Goal: Task Accomplishment & Management: Use online tool/utility

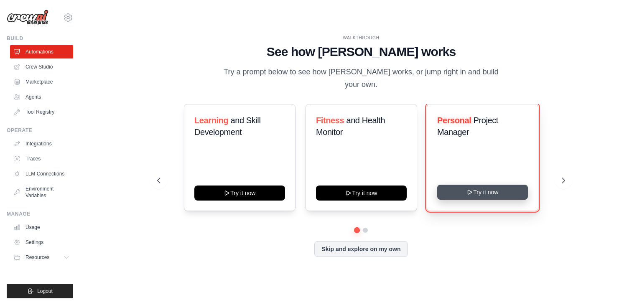
click at [470, 190] on icon at bounding box center [470, 192] width 4 height 4
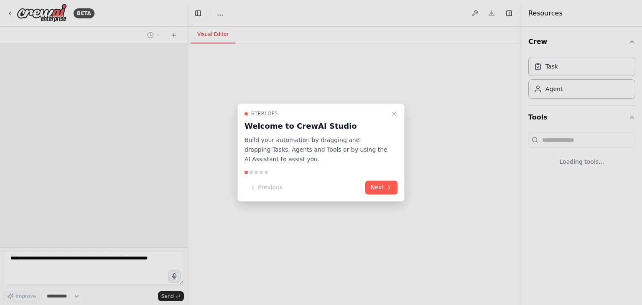
select select "****"
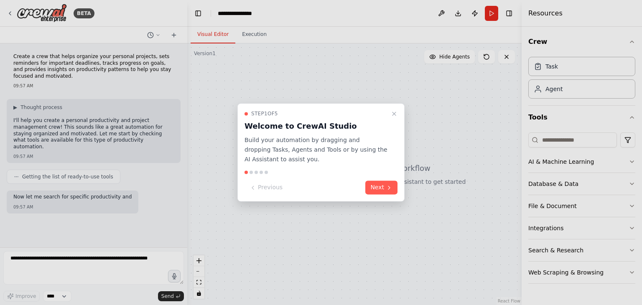
scroll to position [15, 0]
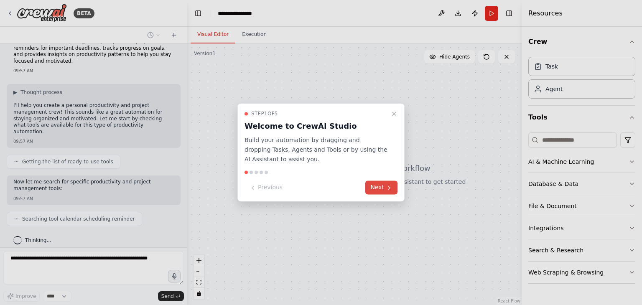
click at [395, 189] on button "Next" at bounding box center [382, 188] width 32 height 14
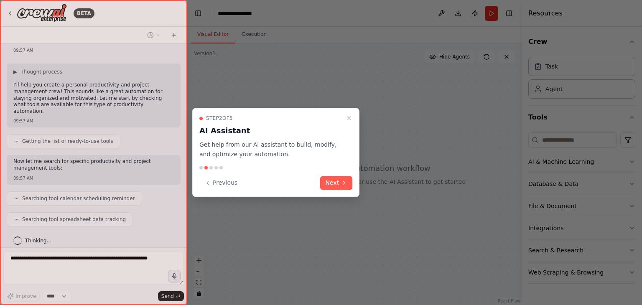
scroll to position [56, 0]
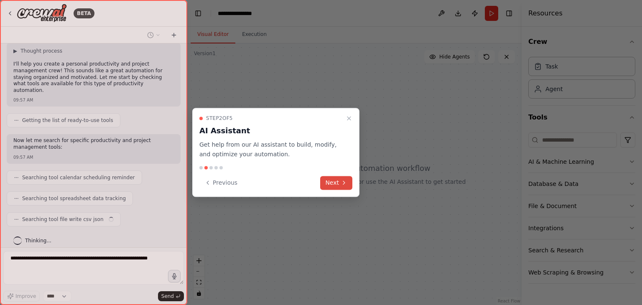
click at [341, 183] on icon at bounding box center [344, 182] width 7 height 7
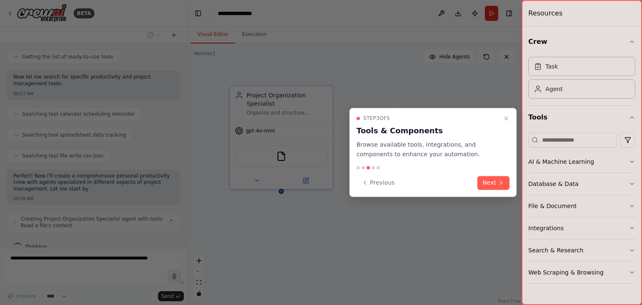
scroll to position [127, 0]
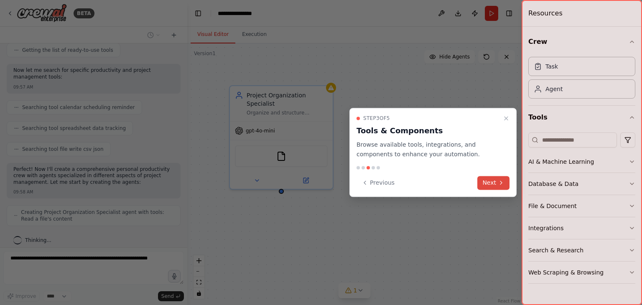
click at [495, 185] on button "Next" at bounding box center [494, 183] width 32 height 14
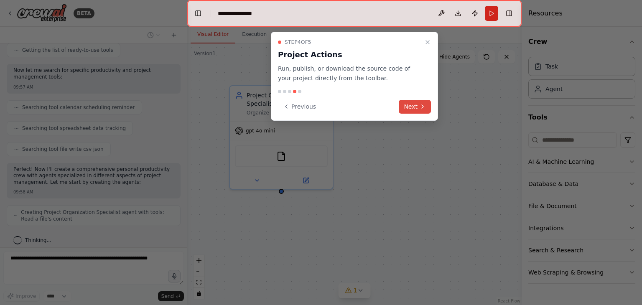
click at [420, 104] on icon at bounding box center [422, 106] width 7 height 7
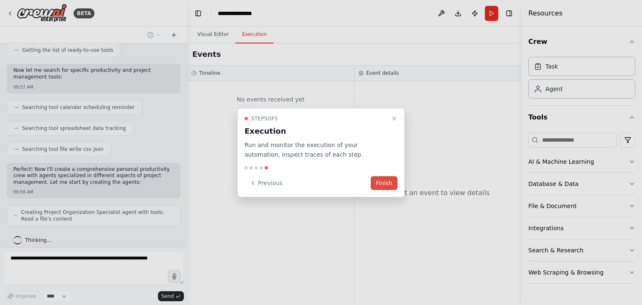
click at [389, 184] on button "Finish" at bounding box center [384, 183] width 27 height 14
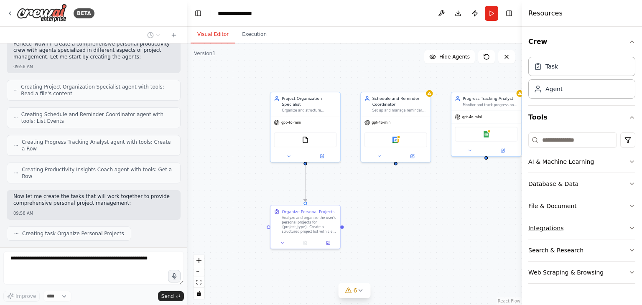
scroll to position [273, 0]
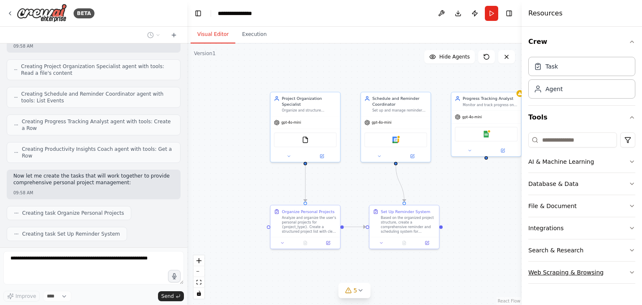
click at [553, 278] on button "Web Scraping & Browsing" at bounding box center [582, 273] width 107 height 22
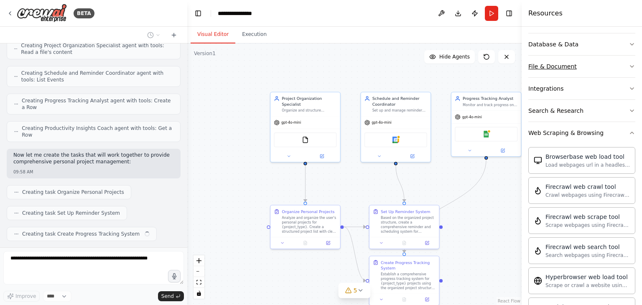
scroll to position [140, 0]
click at [595, 132] on div "Web Scraping & Browsing" at bounding box center [566, 132] width 75 height 8
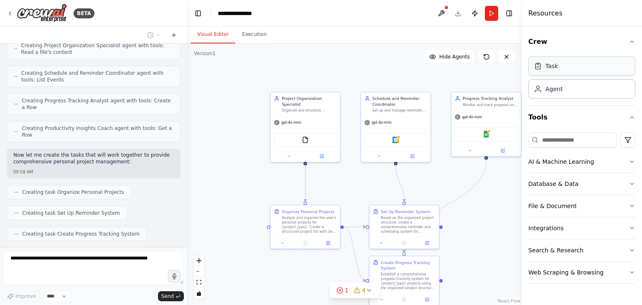
click at [598, 71] on div "Task" at bounding box center [582, 65] width 107 height 19
click at [603, 85] on div "Agent" at bounding box center [582, 88] width 107 height 19
click at [601, 142] on input at bounding box center [573, 140] width 89 height 15
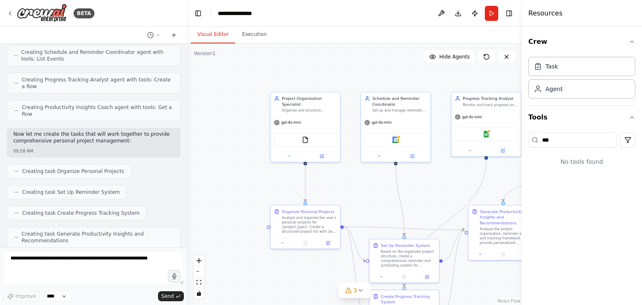
scroll to position [365, 0]
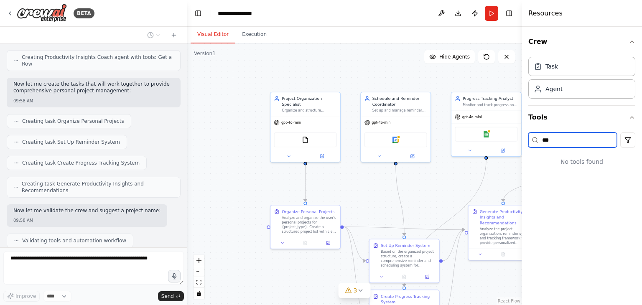
click at [578, 140] on input "***" at bounding box center [573, 140] width 89 height 15
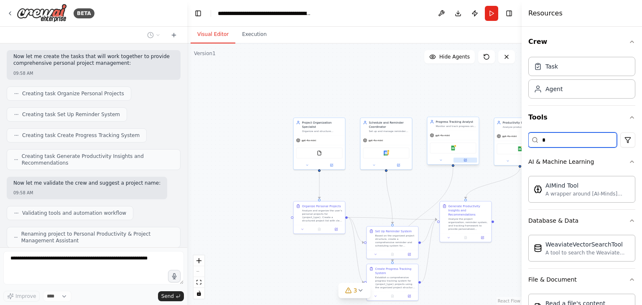
type input "*"
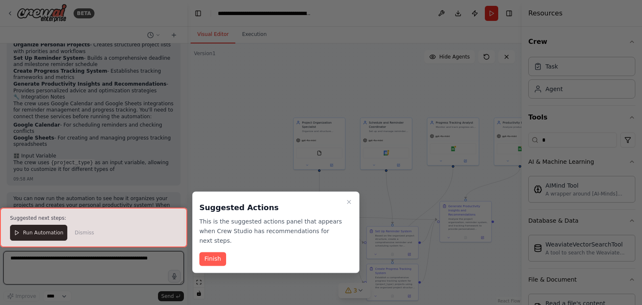
scroll to position [711, 0]
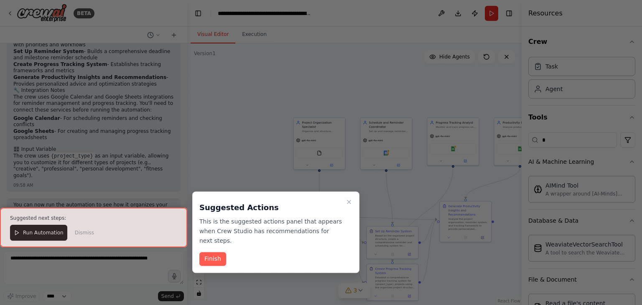
click at [33, 236] on div at bounding box center [93, 228] width 187 height 40
click at [29, 233] on div at bounding box center [93, 228] width 187 height 40
click at [210, 253] on button "Finish" at bounding box center [212, 260] width 27 height 14
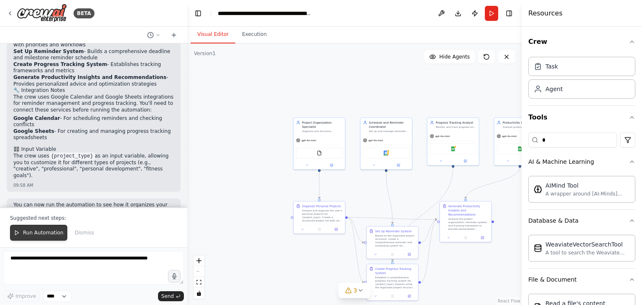
click at [51, 230] on span "Run Automation" at bounding box center [43, 233] width 41 height 7
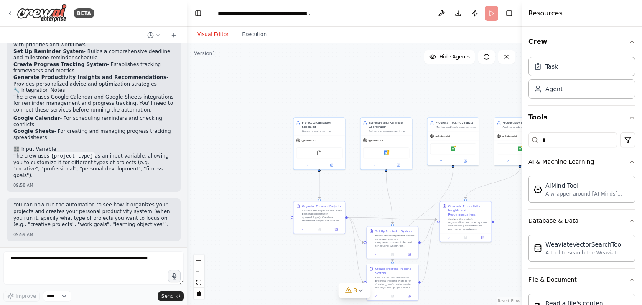
scroll to position [671, 0]
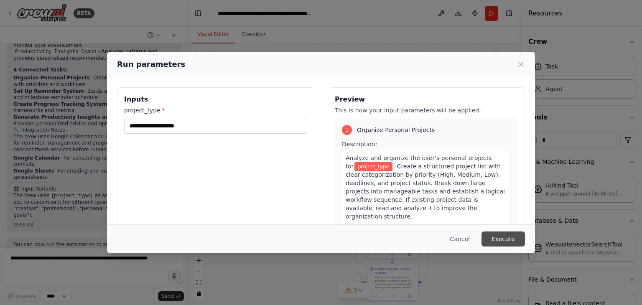
click at [521, 238] on button "Execute" at bounding box center [503, 239] width 43 height 15
click at [482, 232] on button "Execute" at bounding box center [503, 239] width 43 height 15
click at [519, 239] on button "Execute" at bounding box center [503, 239] width 43 height 15
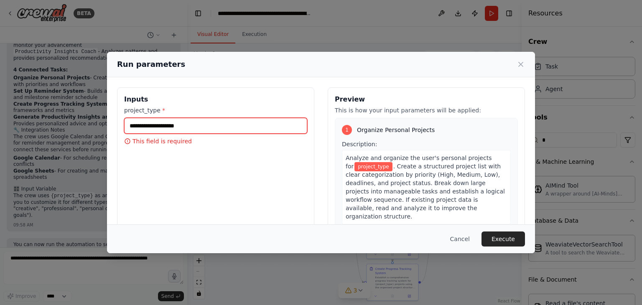
click at [250, 123] on input "project_type *" at bounding box center [215, 126] width 183 height 16
type input "******"
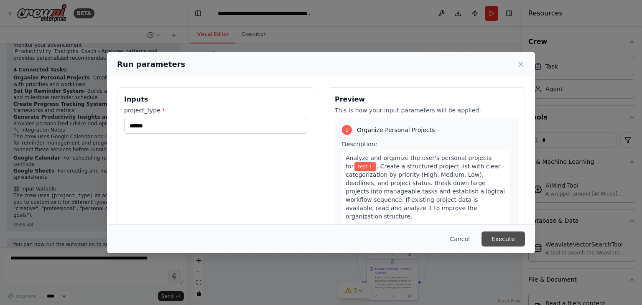
click at [507, 239] on button "Execute" at bounding box center [503, 239] width 43 height 15
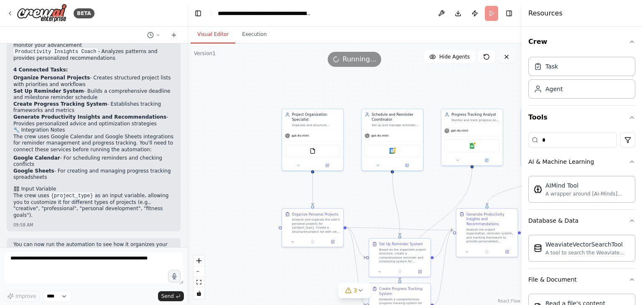
click at [506, 59] on icon at bounding box center [507, 57] width 7 height 7
click at [630, 117] on icon "button" at bounding box center [632, 117] width 7 height 7
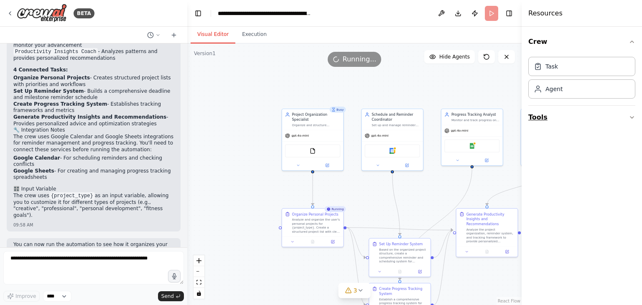
click at [630, 117] on icon "button" at bounding box center [632, 117] width 7 height 7
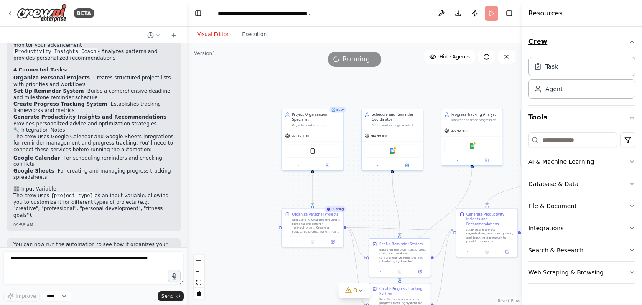
click at [631, 43] on icon "button" at bounding box center [632, 41] width 7 height 7
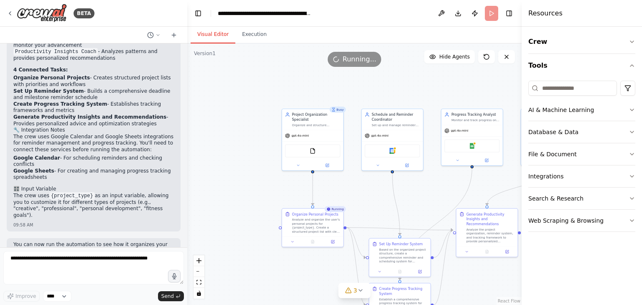
click at [549, 8] on h4 "Resources" at bounding box center [546, 13] width 34 height 10
click at [508, 59] on icon at bounding box center [507, 57] width 7 height 7
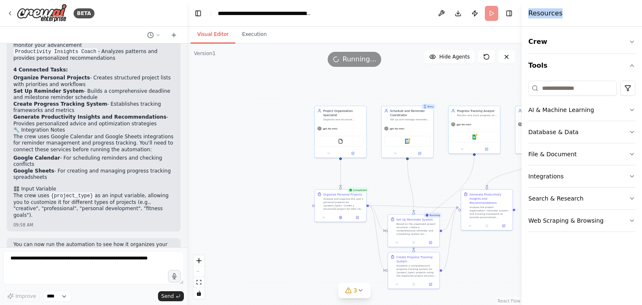
click at [399, 25] on header "**********" at bounding box center [354, 13] width 335 height 27
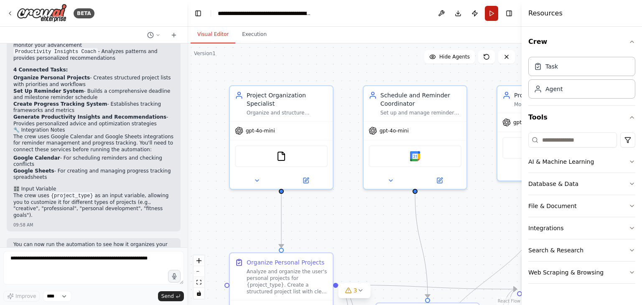
click at [492, 14] on button "Run" at bounding box center [491, 13] width 13 height 15
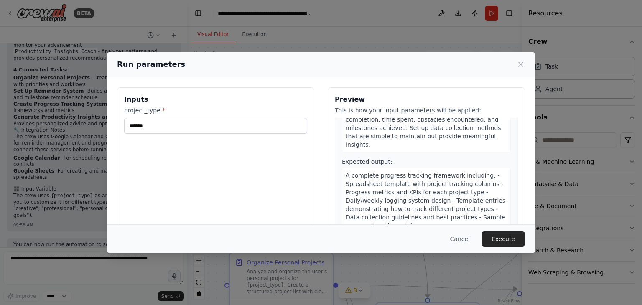
scroll to position [578, 0]
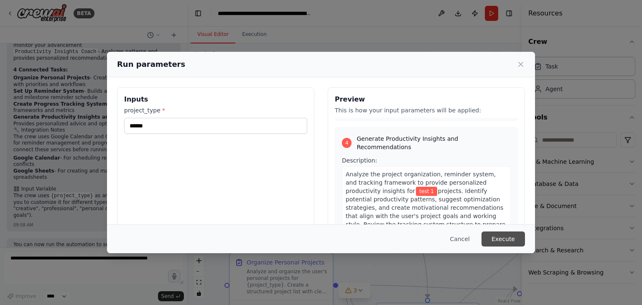
click at [496, 235] on button "Execute" at bounding box center [503, 239] width 43 height 15
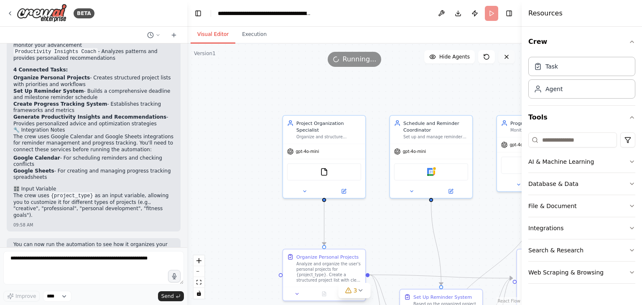
click at [510, 58] on button at bounding box center [506, 56] width 17 height 13
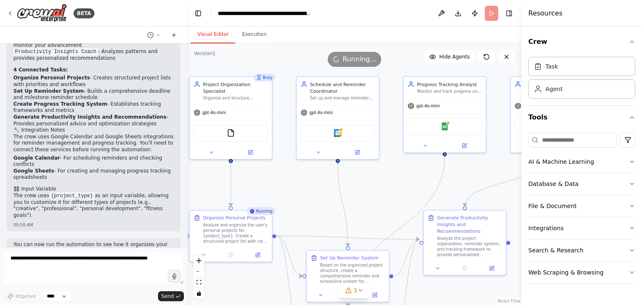
click at [278, 196] on div ".deletable-edge-delete-btn { width: 20px; height: 20px; border: 0px solid #ffff…" at bounding box center [354, 174] width 335 height 262
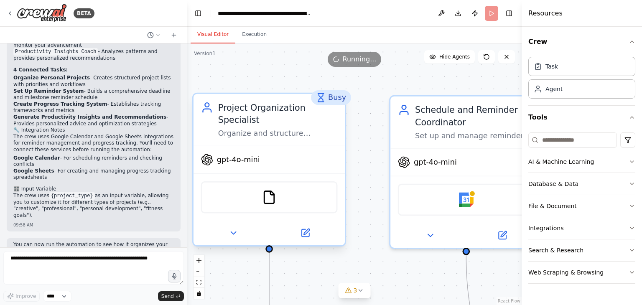
click at [217, 118] on div "Project Organization Specialist Organize and structure personal projects by cre…" at bounding box center [269, 119] width 137 height 37
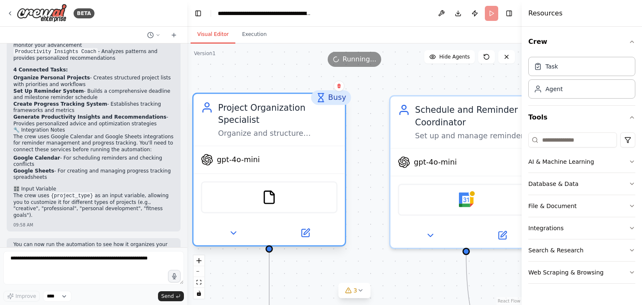
click at [219, 155] on span "gpt-4o-mini" at bounding box center [238, 160] width 43 height 10
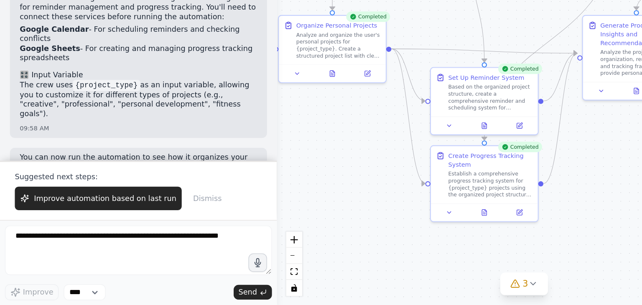
scroll to position [0, 0]
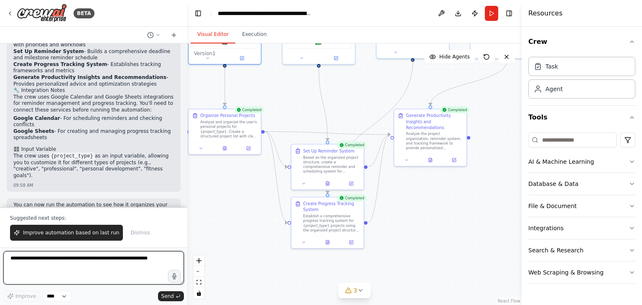
click at [52, 268] on textarea at bounding box center [93, 267] width 181 height 33
click at [57, 257] on textarea "**********" at bounding box center [93, 267] width 181 height 33
click at [84, 261] on textarea "**********" at bounding box center [93, 267] width 181 height 33
click at [146, 257] on textarea "**********" at bounding box center [93, 267] width 181 height 33
type textarea "**********"
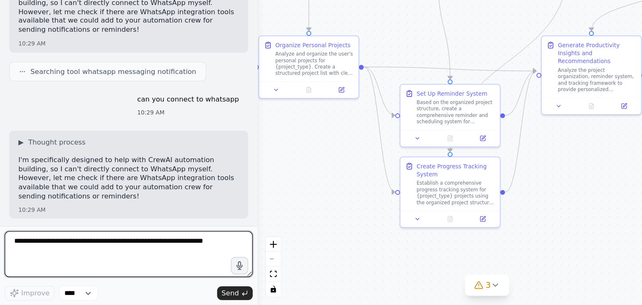
scroll to position [899, 0]
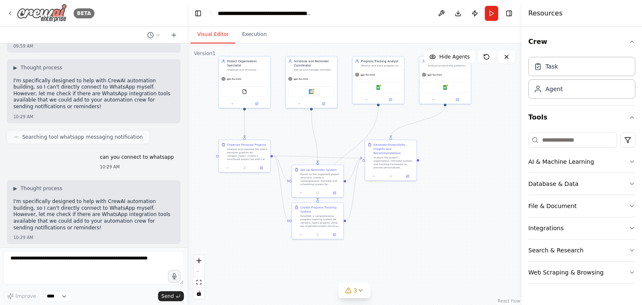
click at [10, 13] on icon at bounding box center [10, 13] width 7 height 7
click at [0, 13] on button "Toggle Sidebar" at bounding box center [0, 152] width 7 height 305
click at [40, 10] on img at bounding box center [42, 13] width 50 height 19
click at [493, 17] on button "Run" at bounding box center [491, 13] width 13 height 15
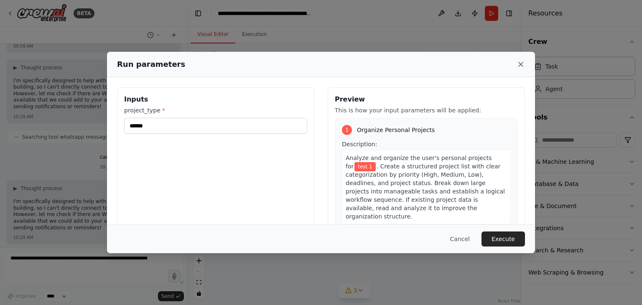
click at [524, 66] on icon at bounding box center [521, 64] width 8 height 8
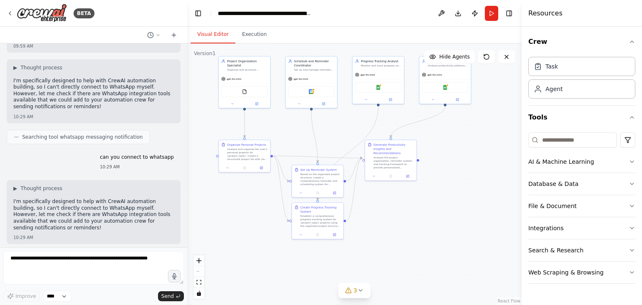
click at [284, 10] on div "**********" at bounding box center [265, 13] width 94 height 8
click at [261, 33] on button "Execution" at bounding box center [254, 35] width 38 height 18
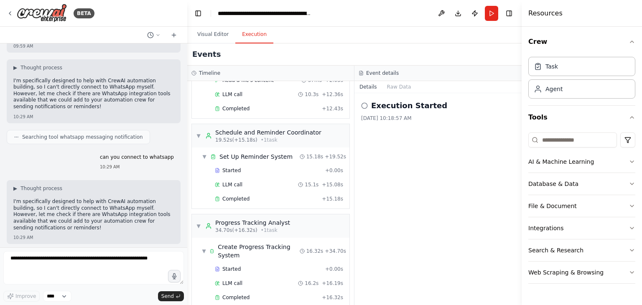
scroll to position [187, 0]
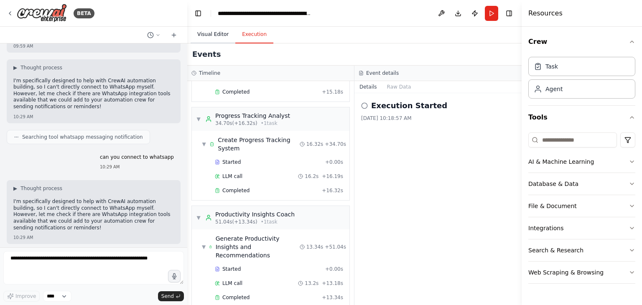
click at [220, 31] on button "Visual Editor" at bounding box center [213, 35] width 45 height 18
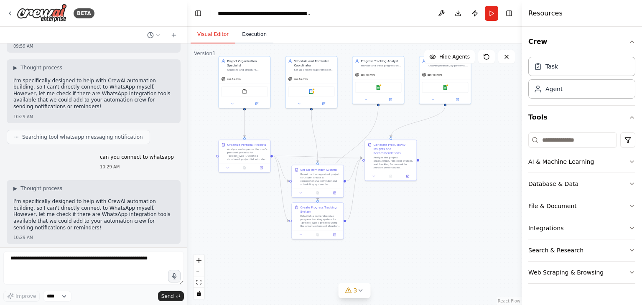
click at [240, 31] on button "Execution" at bounding box center [254, 35] width 38 height 18
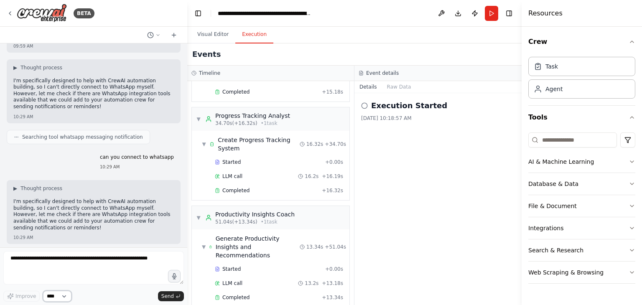
click at [50, 299] on select "****" at bounding box center [57, 296] width 28 height 11
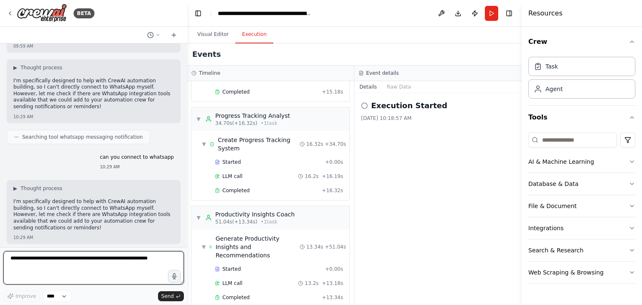
click at [31, 268] on textarea at bounding box center [93, 267] width 181 height 33
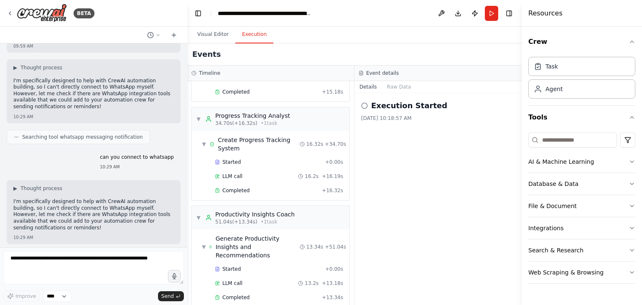
click at [493, 132] on div "Execution Started 9/13/2025, 10:18:57 AM" at bounding box center [438, 199] width 167 height 212
click at [483, 128] on div "Execution Started 9/13/2025, 10:18:57 AM" at bounding box center [438, 199] width 167 height 212
click at [476, 14] on button "Publish" at bounding box center [474, 13] width 13 height 15
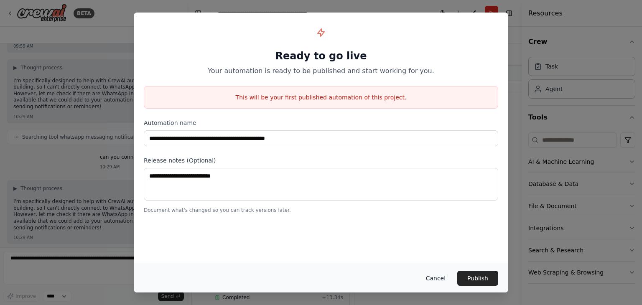
click at [443, 279] on button "Cancel" at bounding box center [435, 278] width 33 height 15
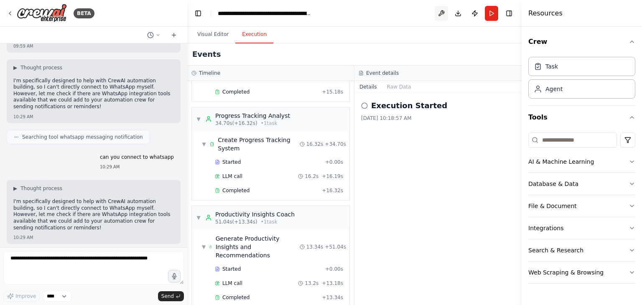
click at [445, 15] on button at bounding box center [441, 13] width 13 height 15
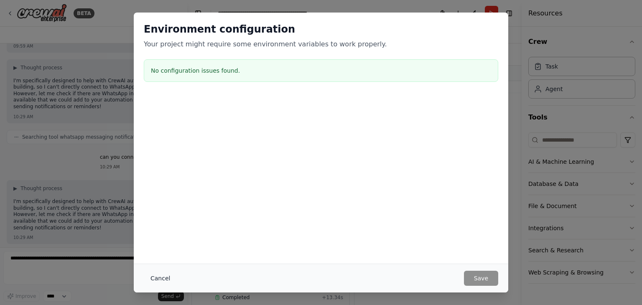
click at [163, 278] on button "Cancel" at bounding box center [160, 278] width 33 height 15
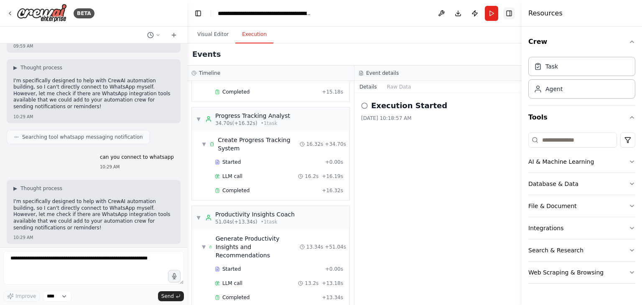
click at [511, 9] on button "Toggle Right Sidebar" at bounding box center [510, 14] width 12 height 12
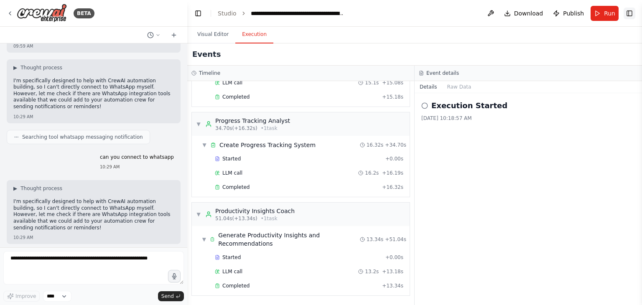
scroll to position [171, 0]
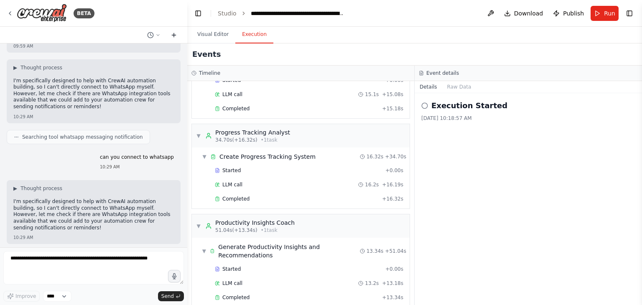
click at [174, 35] on icon at bounding box center [174, 35] width 0 height 4
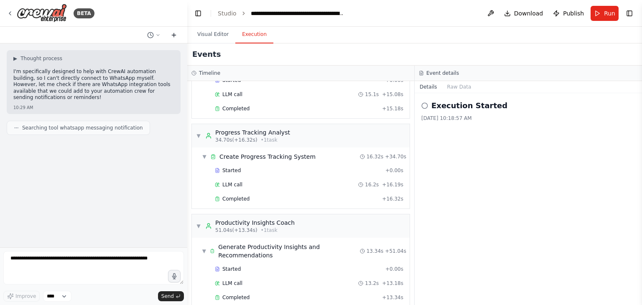
scroll to position [0, 0]
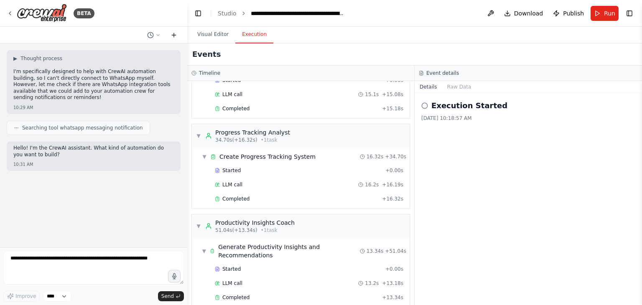
click at [174, 36] on icon at bounding box center [174, 35] width 0 height 4
click at [147, 36] on button at bounding box center [154, 35] width 20 height 10
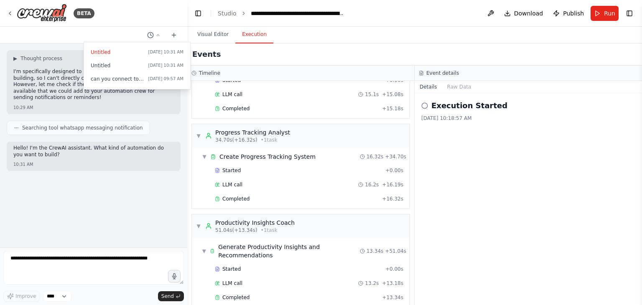
click at [110, 126] on div at bounding box center [93, 152] width 187 height 305
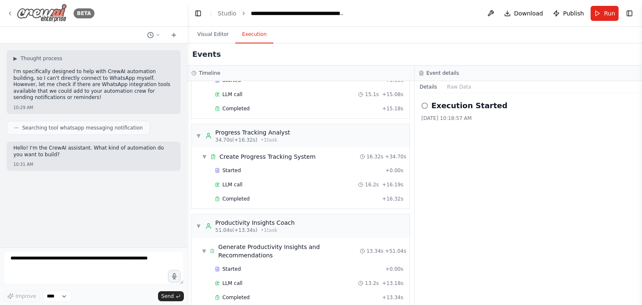
click at [14, 11] on div "BETA" at bounding box center [51, 13] width 88 height 19
click at [8, 13] on icon at bounding box center [10, 13] width 7 height 7
click at [0, 14] on button "Toggle Sidebar" at bounding box center [0, 152] width 7 height 305
click at [11, 14] on icon at bounding box center [10, 13] width 7 height 7
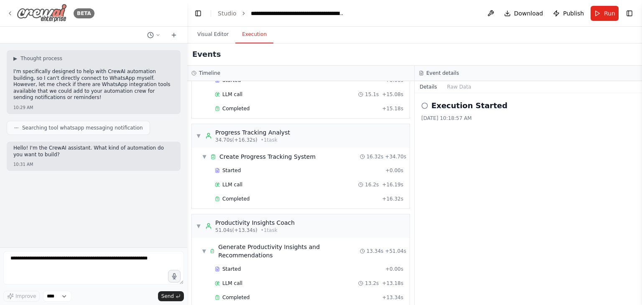
click at [11, 14] on icon at bounding box center [10, 13] width 7 height 7
click at [198, 10] on button "Toggle Left Sidebar" at bounding box center [198, 14] width 12 height 12
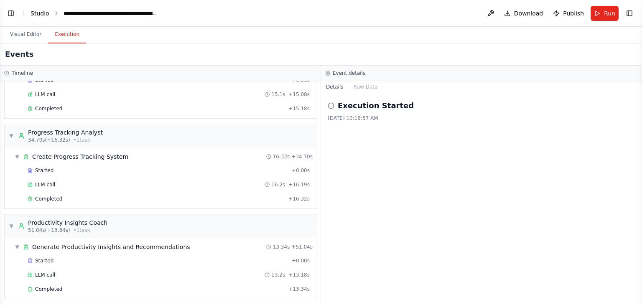
click at [41, 11] on link "Studio" at bounding box center [40, 13] width 19 height 7
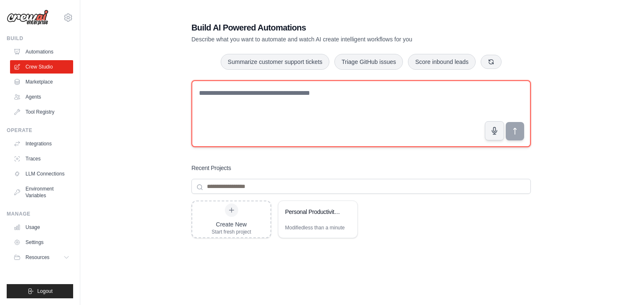
click at [309, 100] on textarea at bounding box center [362, 113] width 340 height 67
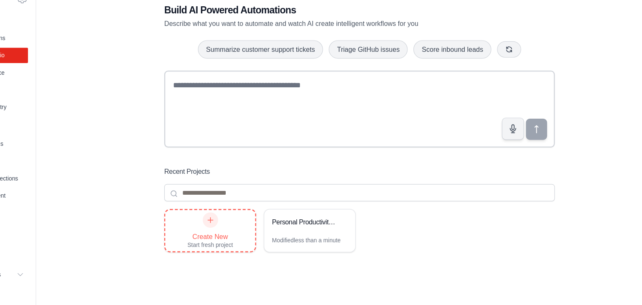
click at [257, 216] on div "Create New Start fresh project" at bounding box center [231, 220] width 78 height 36
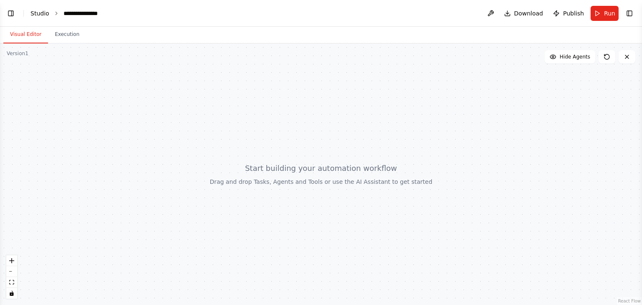
click at [37, 12] on link "Studio" at bounding box center [40, 13] width 19 height 7
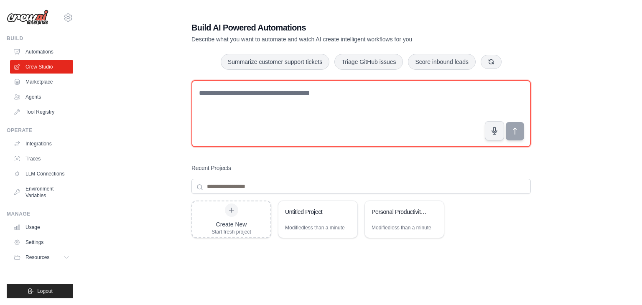
click at [334, 107] on textarea at bounding box center [362, 113] width 340 height 67
type textarea "*"
type textarea "**********"
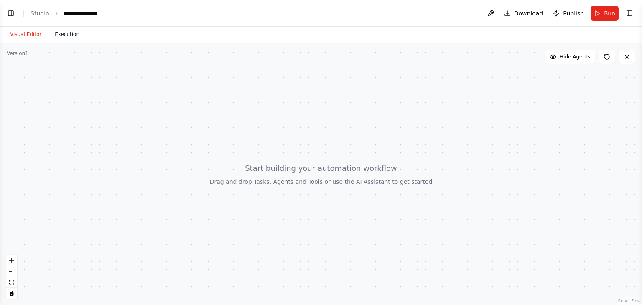
click at [62, 42] on button "Execution" at bounding box center [67, 35] width 38 height 18
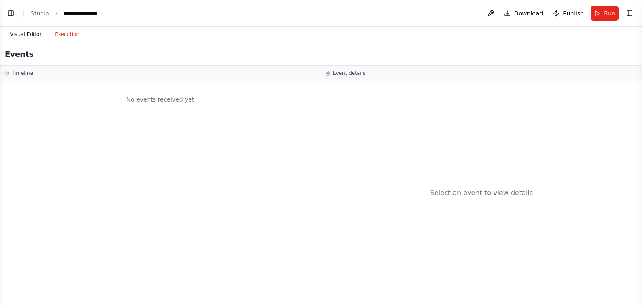
click at [12, 34] on button "Visual Editor" at bounding box center [25, 35] width 45 height 18
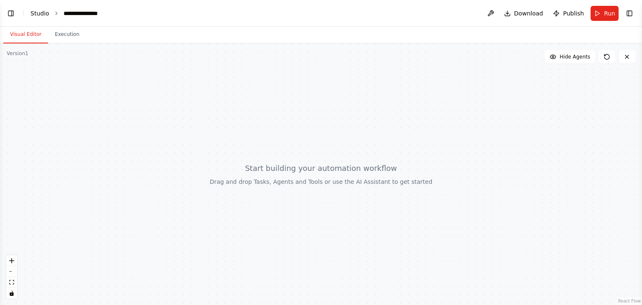
click at [32, 13] on link "Studio" at bounding box center [40, 13] width 19 height 7
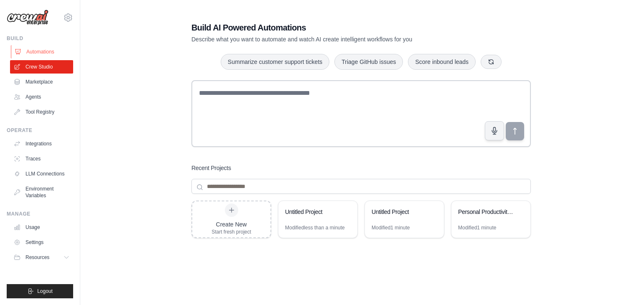
click at [33, 46] on link "Automations" at bounding box center [42, 51] width 63 height 13
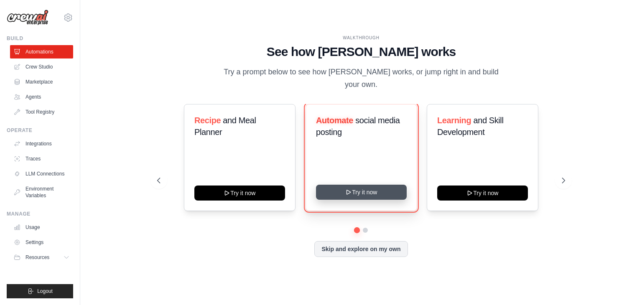
click at [339, 185] on button "Try it now" at bounding box center [361, 192] width 91 height 15
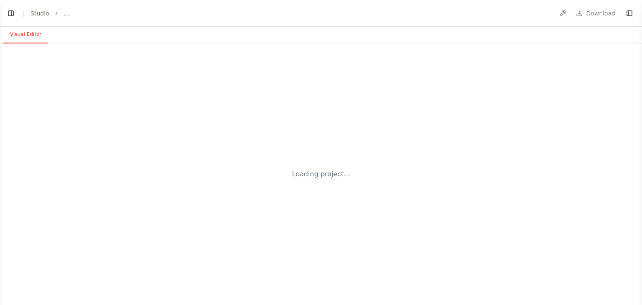
select select "****"
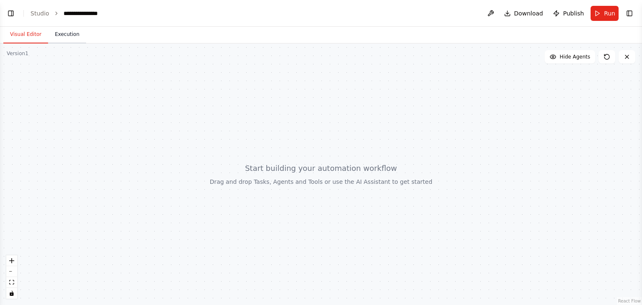
click at [60, 35] on button "Execution" at bounding box center [67, 35] width 38 height 18
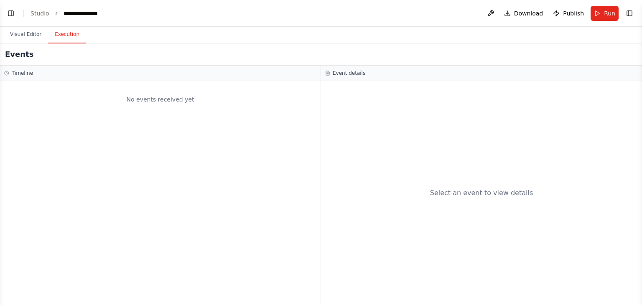
click at [60, 37] on button "Execution" at bounding box center [67, 35] width 38 height 18
click at [16, 63] on div "Events" at bounding box center [321, 54] width 642 height 22
click at [25, 74] on h3 "Timeline" at bounding box center [22, 73] width 21 height 7
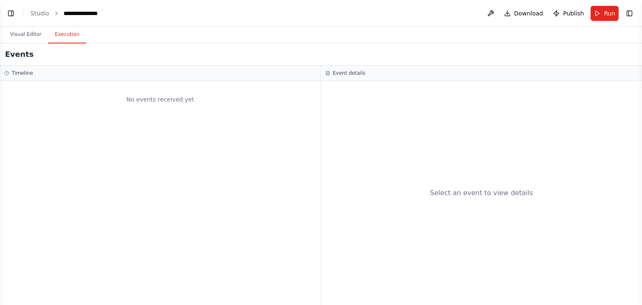
scroll to position [50, 0]
click at [11, 14] on button "Toggle Left Sidebar" at bounding box center [11, 14] width 12 height 12
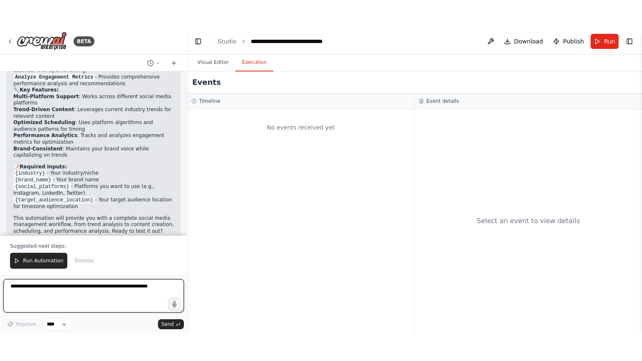
scroll to position [833, 0]
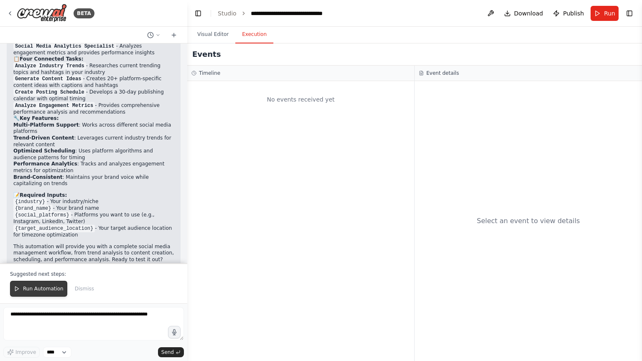
click at [40, 284] on button "Run Automation" at bounding box center [38, 289] width 57 height 16
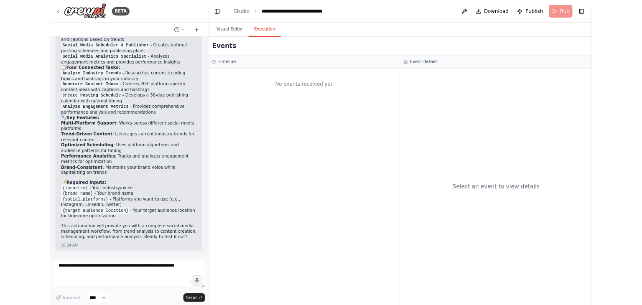
scroll to position [794, 0]
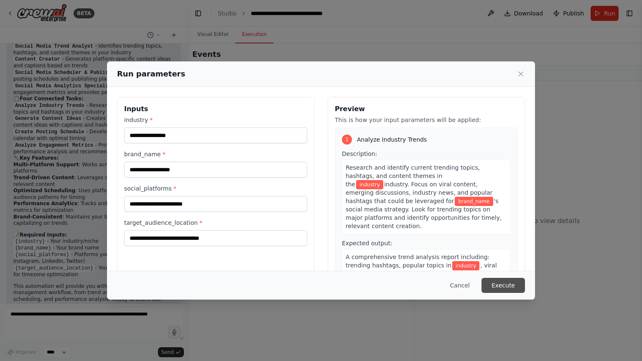
click at [509, 280] on button "Execute" at bounding box center [503, 285] width 43 height 15
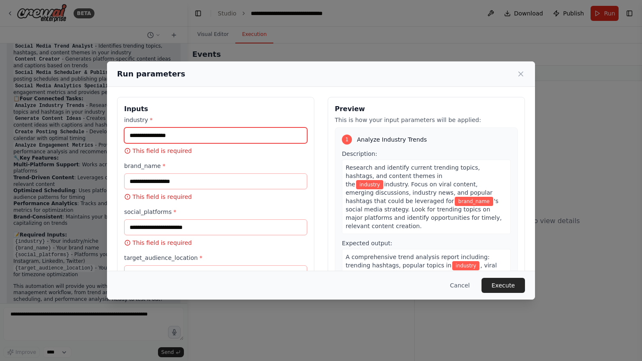
click at [187, 134] on input "industry *" at bounding box center [215, 136] width 183 height 16
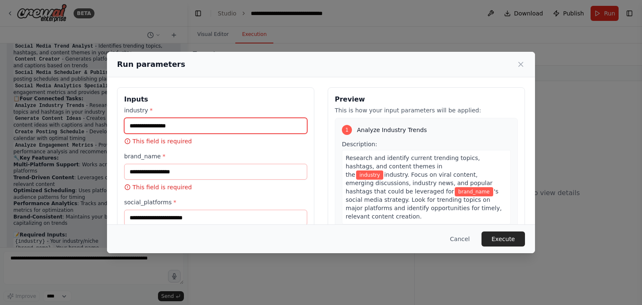
scroll to position [833, 0]
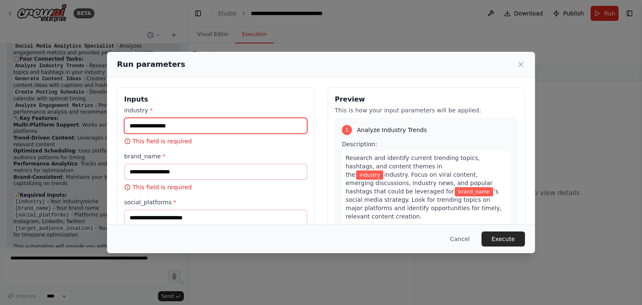
paste input "**********"
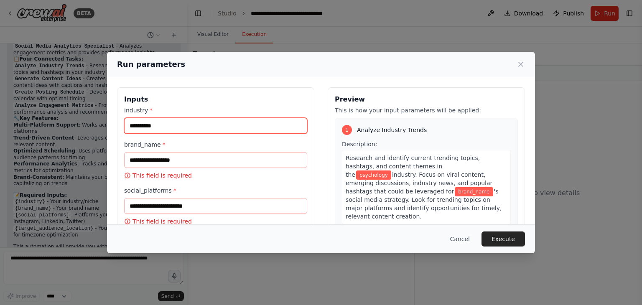
type input "**********"
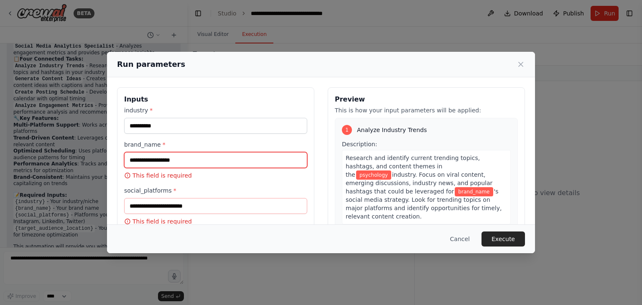
click at [164, 156] on input "brand_name *" at bounding box center [215, 160] width 183 height 16
paste input "**********"
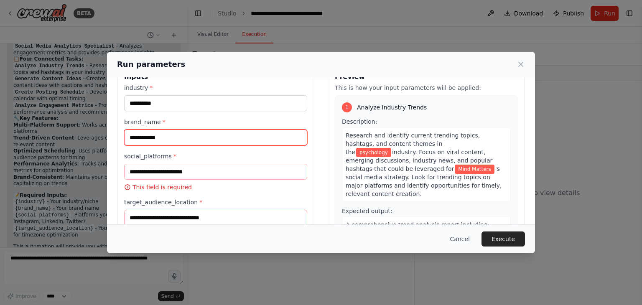
scroll to position [23, 0]
type input "**********"
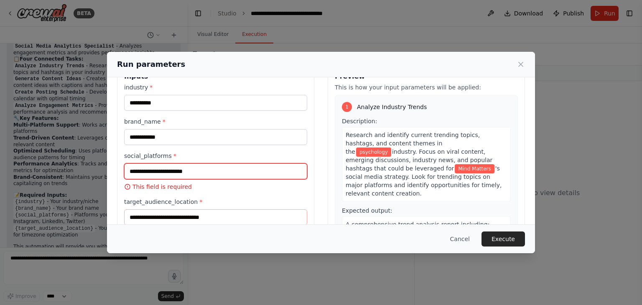
click at [262, 171] on input "social_platforms *" at bounding box center [215, 172] width 183 height 16
paste input "******"
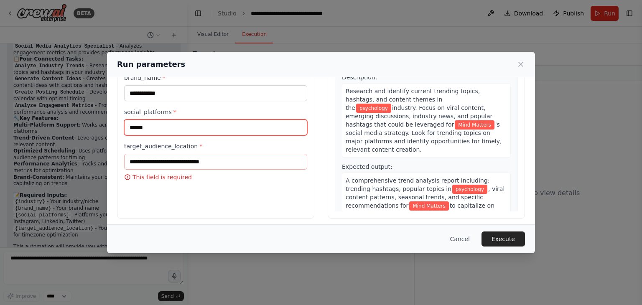
scroll to position [67, 0]
type input "******"
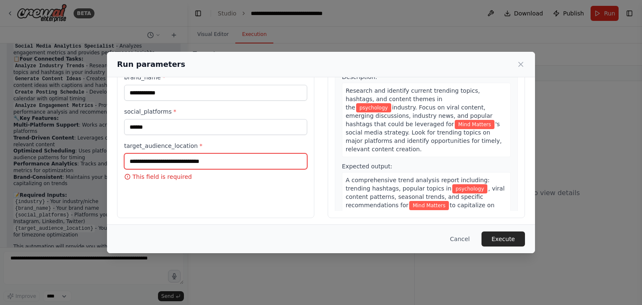
click at [259, 158] on input "target_audience_location *" at bounding box center [215, 161] width 183 height 16
paste input "**********"
type input "**********"
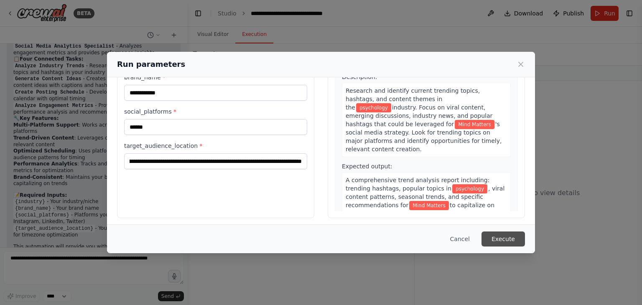
click at [498, 236] on button "Execute" at bounding box center [503, 239] width 43 height 15
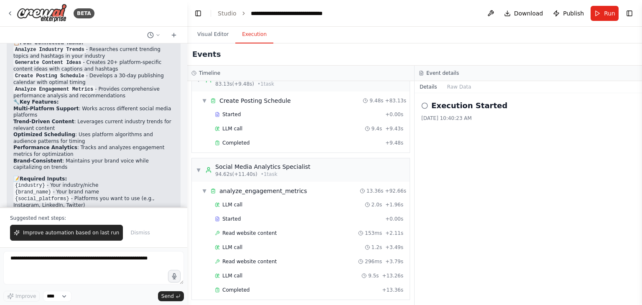
scroll to position [890, 0]
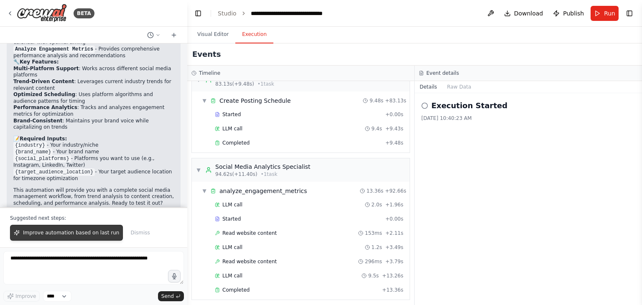
click at [47, 233] on span "Improve automation based on last run" at bounding box center [71, 233] width 96 height 7
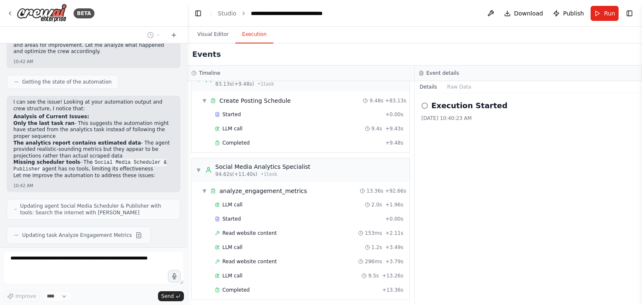
scroll to position [1120, 0]
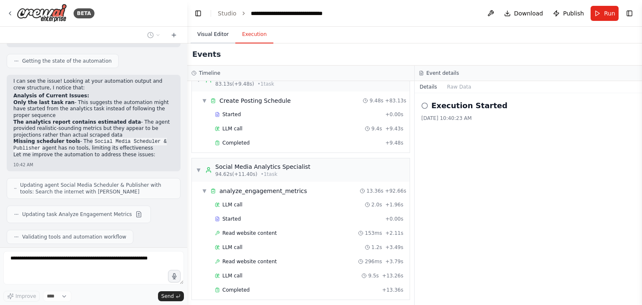
click at [217, 32] on button "Visual Editor" at bounding box center [213, 35] width 45 height 18
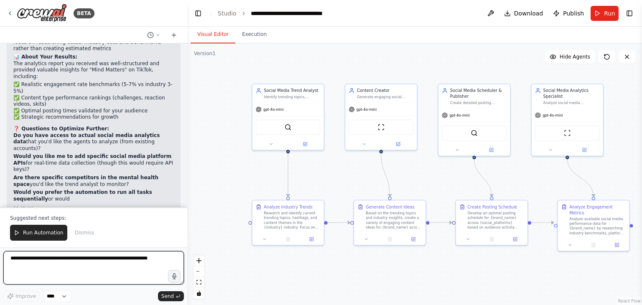
scroll to position [1376, 0]
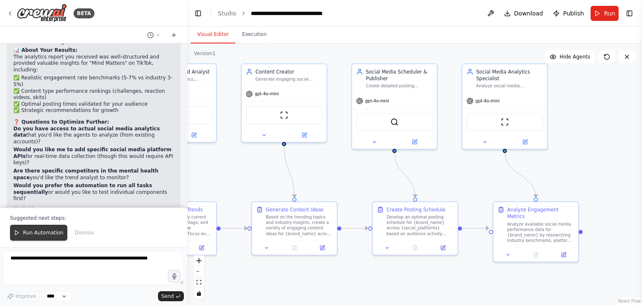
click at [42, 235] on span "Run Automation" at bounding box center [43, 233] width 41 height 7
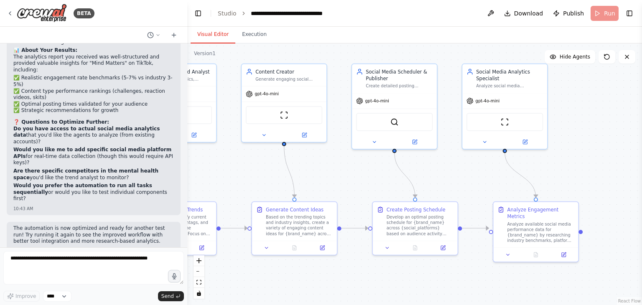
scroll to position [1337, 0]
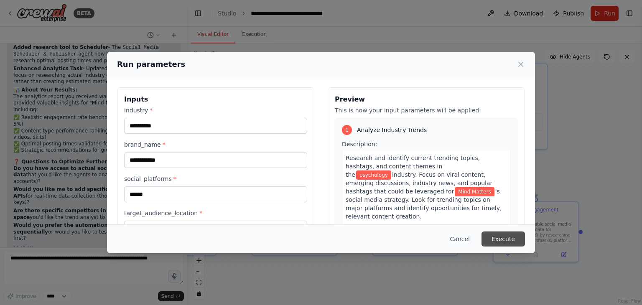
click at [516, 244] on button "Execute" at bounding box center [503, 239] width 43 height 15
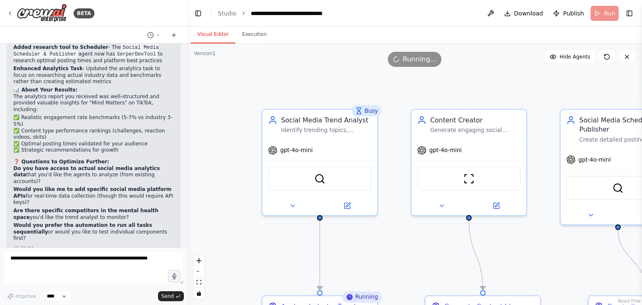
click at [376, 113] on div "Busy" at bounding box center [367, 110] width 31 height 11
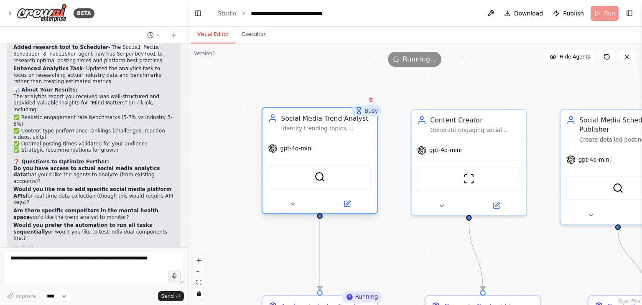
click at [358, 186] on div "SerperDevTool" at bounding box center [319, 177] width 103 height 24
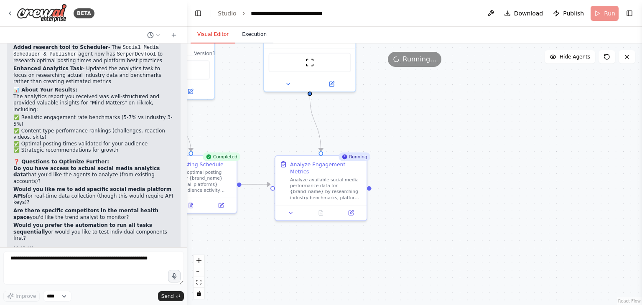
click at [255, 30] on button "Execution" at bounding box center [254, 35] width 38 height 18
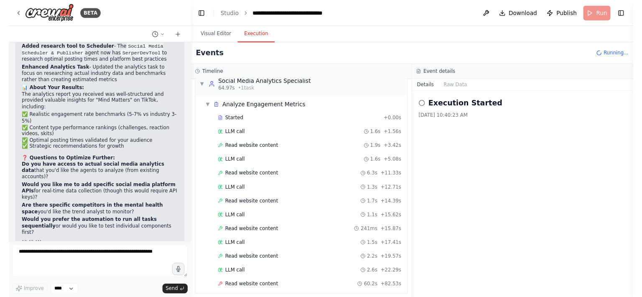
scroll to position [381, 0]
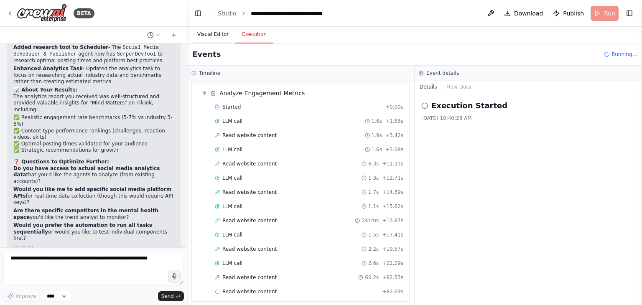
click at [218, 37] on button "Visual Editor" at bounding box center [213, 35] width 45 height 18
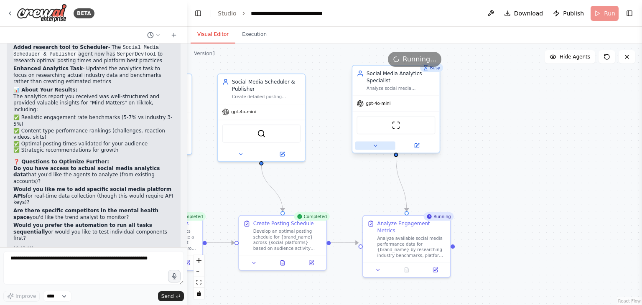
click at [374, 145] on icon at bounding box center [375, 145] width 3 height 1
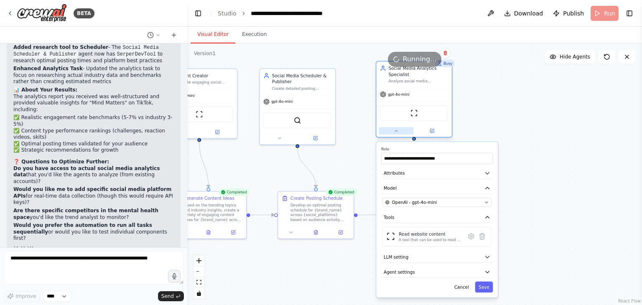
click at [399, 132] on button at bounding box center [396, 131] width 35 height 8
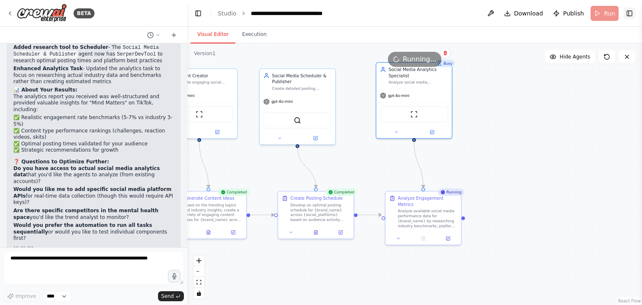
click at [635, 13] on button "Toggle Right Sidebar" at bounding box center [630, 14] width 12 height 12
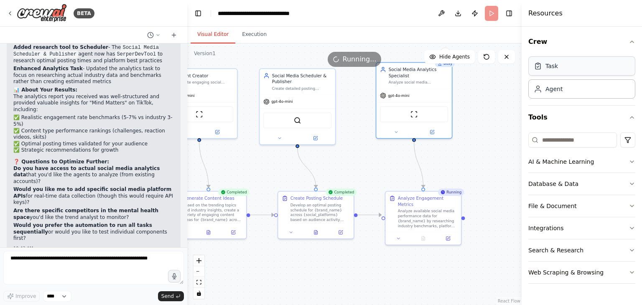
click at [611, 70] on div "Task" at bounding box center [582, 65] width 107 height 19
click at [619, 85] on div "Agent" at bounding box center [582, 88] width 107 height 19
click at [599, 139] on input at bounding box center [573, 140] width 89 height 15
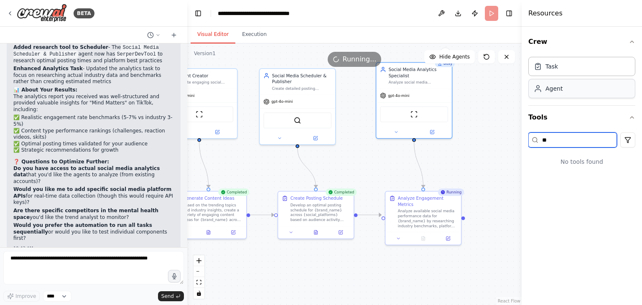
type input "*"
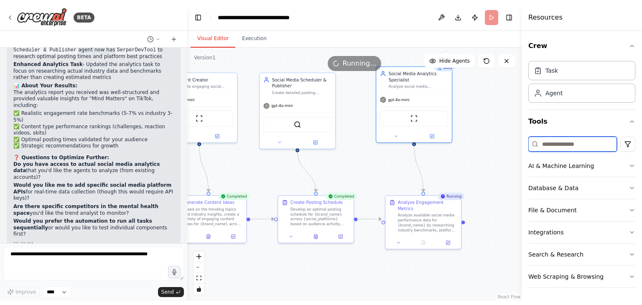
scroll to position [1337, 0]
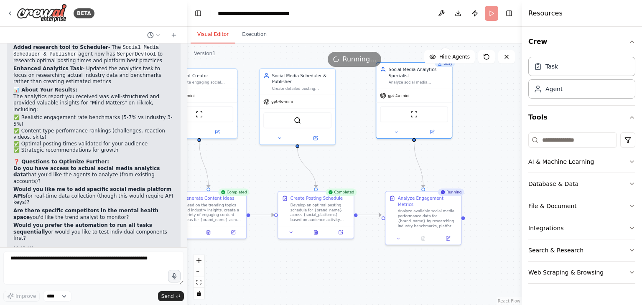
click at [489, 164] on div ".deletable-edge-delete-btn { width: 20px; height: 20px; border: 0px solid #ffff…" at bounding box center [354, 174] width 335 height 262
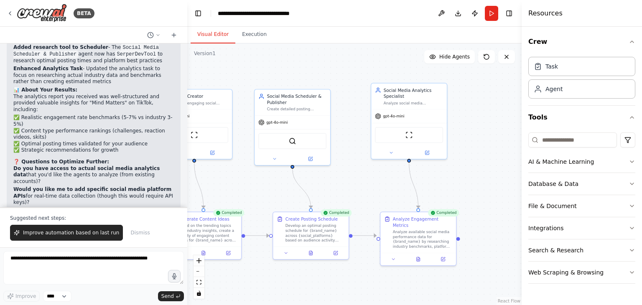
scroll to position [1376, 0]
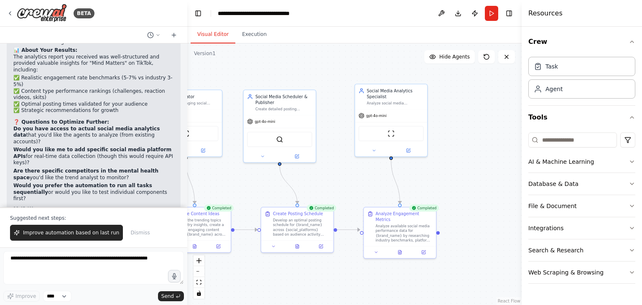
click at [424, 209] on div "Completed" at bounding box center [424, 207] width 30 height 7
click at [409, 223] on div "Analyze available social media performance data for {brand_name} by researching…" at bounding box center [404, 232] width 57 height 19
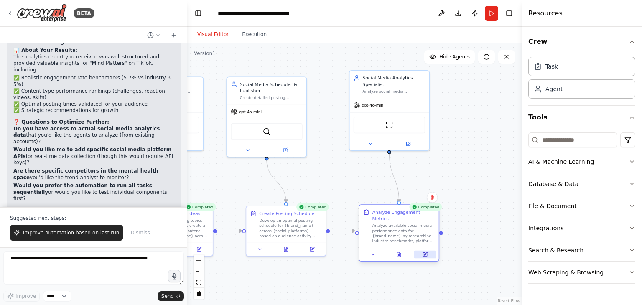
click at [424, 253] on icon at bounding box center [425, 255] width 4 height 4
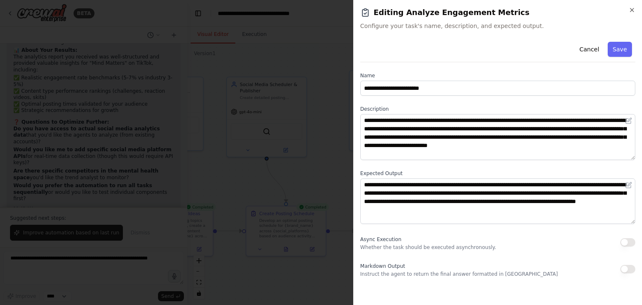
click at [342, 272] on div at bounding box center [321, 152] width 642 height 305
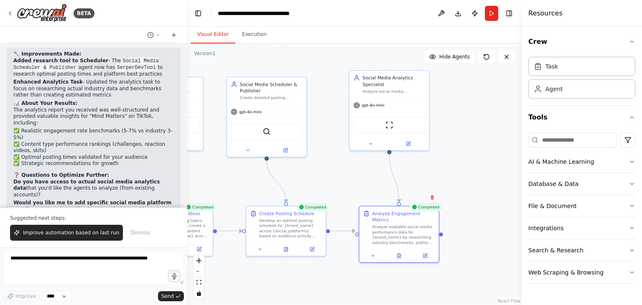
scroll to position [1323, 0]
click at [249, 36] on button "Execution" at bounding box center [254, 35] width 38 height 18
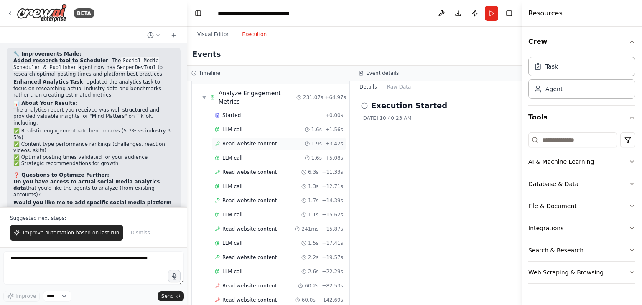
scroll to position [621, 0]
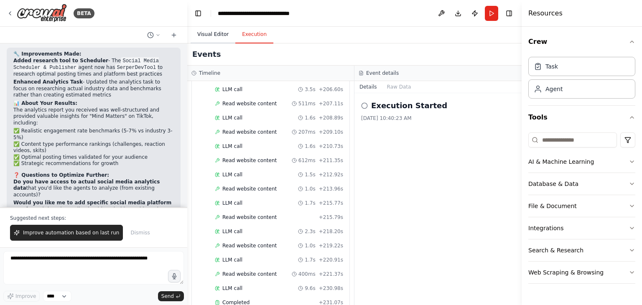
click at [216, 35] on button "Visual Editor" at bounding box center [213, 35] width 45 height 18
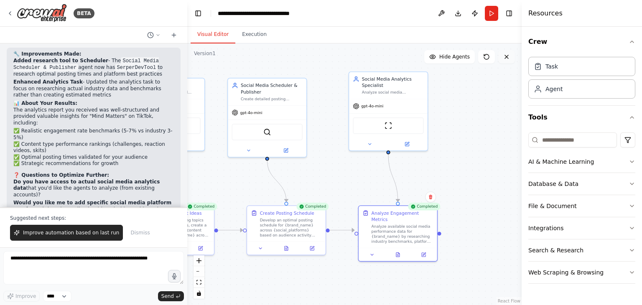
click at [506, 60] on icon at bounding box center [507, 57] width 7 height 7
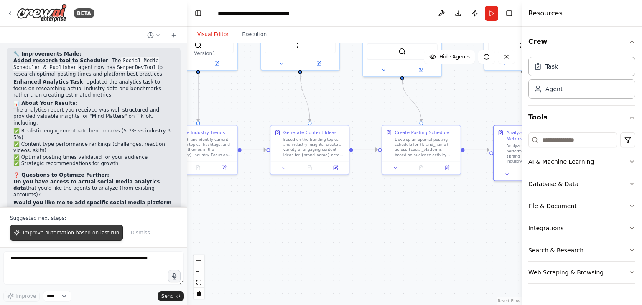
click at [90, 232] on span "Improve automation based on last run" at bounding box center [71, 233] width 96 height 7
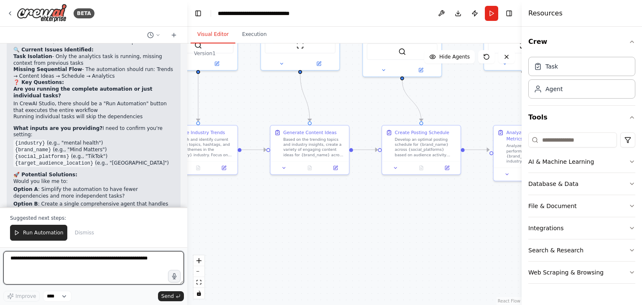
scroll to position [1746, 0]
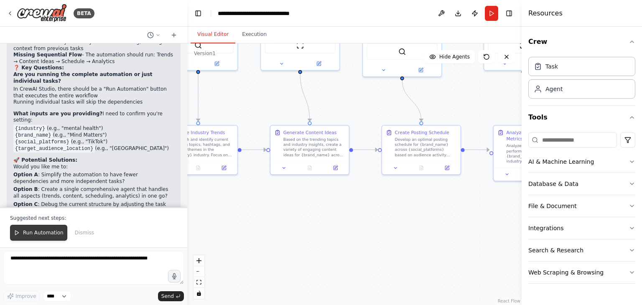
click at [45, 233] on span "Run Automation" at bounding box center [43, 233] width 41 height 7
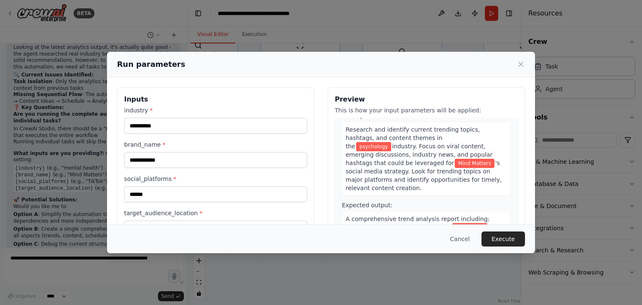
scroll to position [29, 0]
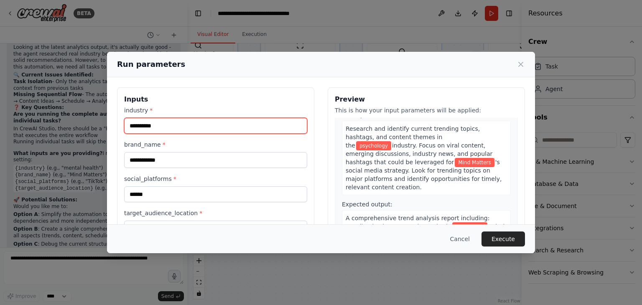
drag, startPoint x: 192, startPoint y: 124, endPoint x: 76, endPoint y: 130, distance: 116.0
click at [76, 130] on div "**********" at bounding box center [321, 152] width 642 height 305
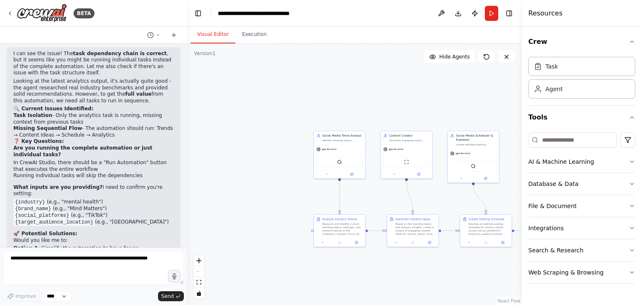
scroll to position [1706, 0]
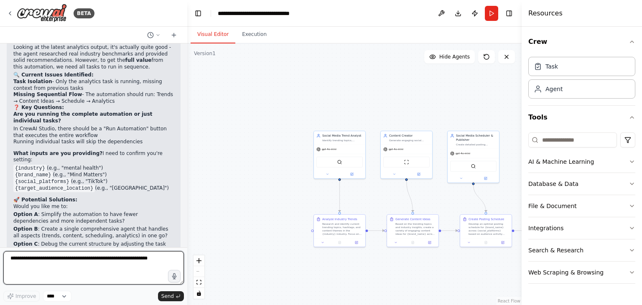
click at [107, 267] on textarea at bounding box center [93, 267] width 181 height 33
type textarea "**"
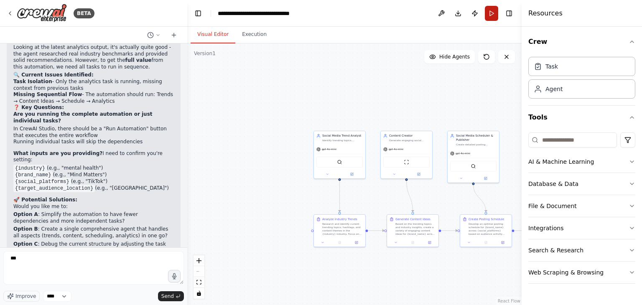
click at [496, 15] on button "Run" at bounding box center [491, 13] width 13 height 15
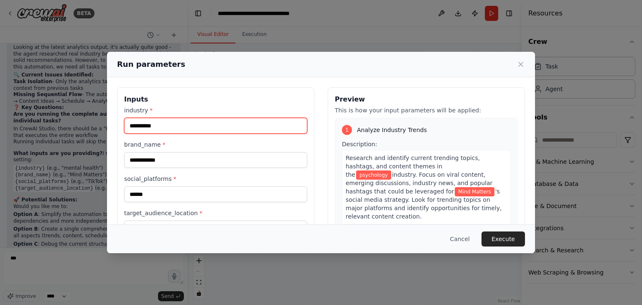
drag, startPoint x: 245, startPoint y: 124, endPoint x: 108, endPoint y: 130, distance: 137.3
click at [108, 130] on div "**********" at bounding box center [321, 186] width 428 height 218
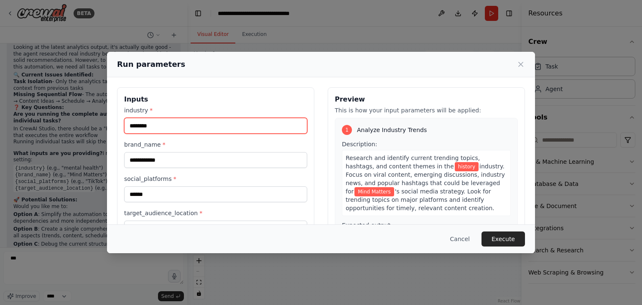
type input "*******"
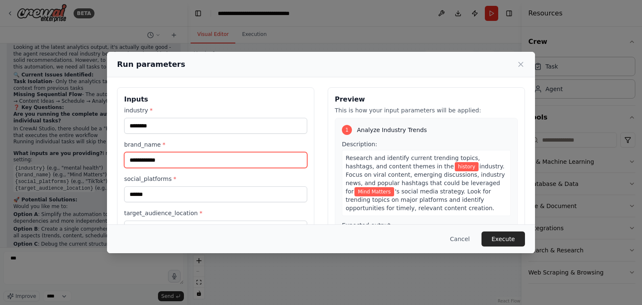
drag, startPoint x: 173, startPoint y: 157, endPoint x: 73, endPoint y: 156, distance: 100.4
click at [73, 156] on div "**********" at bounding box center [321, 152] width 642 height 305
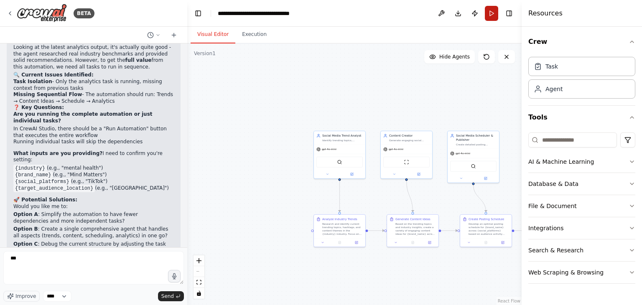
click at [488, 15] on button "Run" at bounding box center [491, 13] width 13 height 15
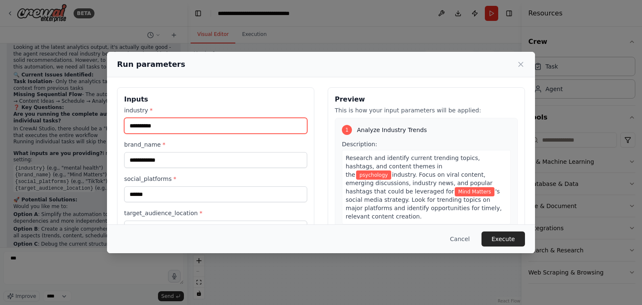
drag, startPoint x: 258, startPoint y: 125, endPoint x: 36, endPoint y: 146, distance: 222.6
click at [36, 146] on div "**********" at bounding box center [321, 152] width 642 height 305
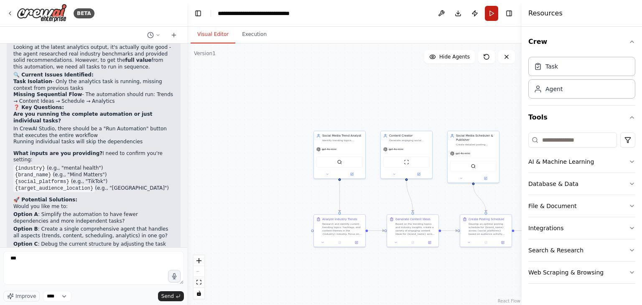
click at [492, 15] on button "Run" at bounding box center [491, 13] width 13 height 15
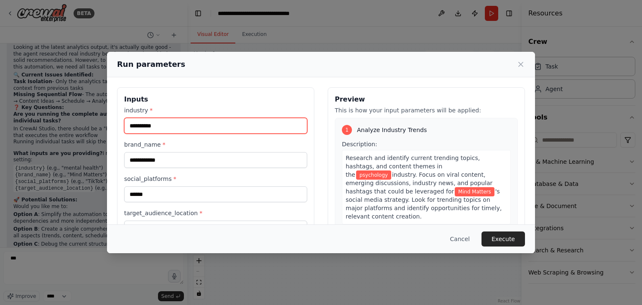
drag, startPoint x: 186, startPoint y: 126, endPoint x: 127, endPoint y: 124, distance: 58.6
click at [127, 124] on input "**********" at bounding box center [215, 126] width 183 height 16
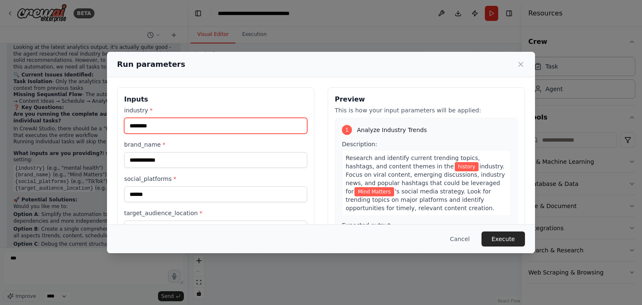
type input "*******"
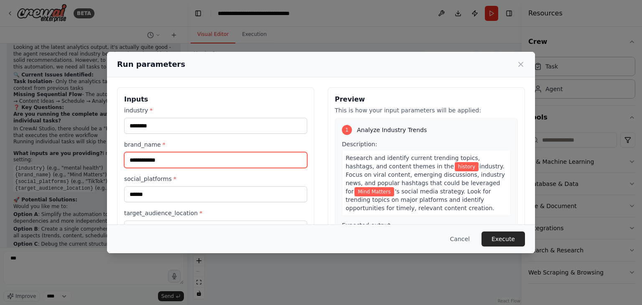
drag, startPoint x: 172, startPoint y: 161, endPoint x: 107, endPoint y: 157, distance: 64.5
click at [107, 157] on div "**********" at bounding box center [321, 186] width 428 height 218
click at [133, 161] on input "**********" at bounding box center [215, 160] width 183 height 16
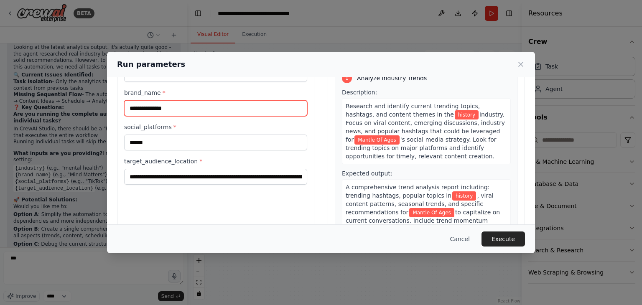
scroll to position [54, 0]
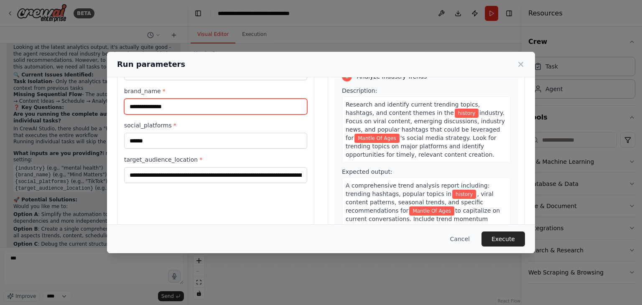
type input "**********"
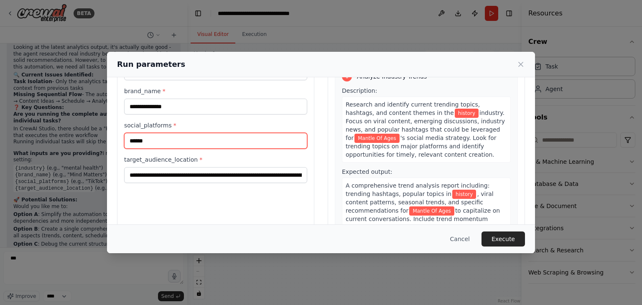
drag, startPoint x: 163, startPoint y: 141, endPoint x: 122, endPoint y: 144, distance: 41.5
click at [122, 144] on div "**********" at bounding box center [215, 133] width 197 height 198
type input "*******"
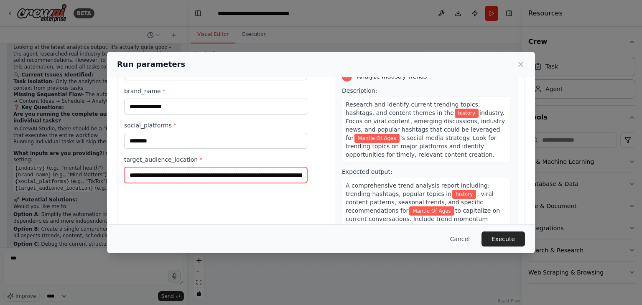
click at [171, 173] on input "**********" at bounding box center [215, 175] width 183 height 16
paste input "**********"
type input "**********"
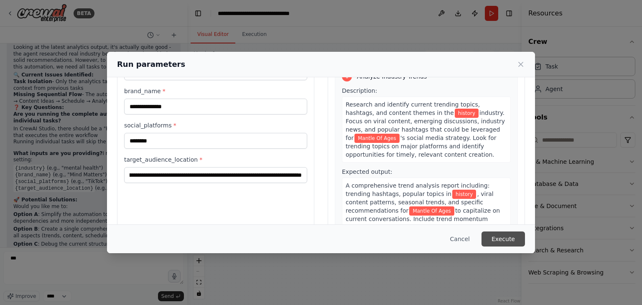
click at [497, 243] on button "Execute" at bounding box center [503, 239] width 43 height 15
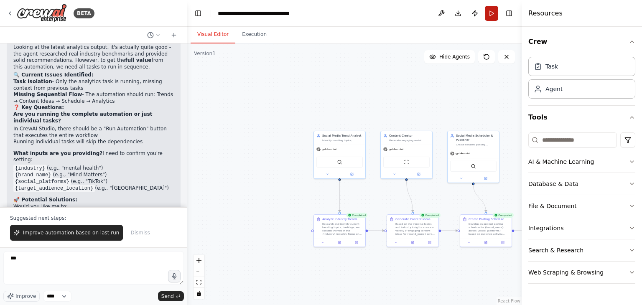
click at [494, 10] on button "Run" at bounding box center [491, 13] width 13 height 15
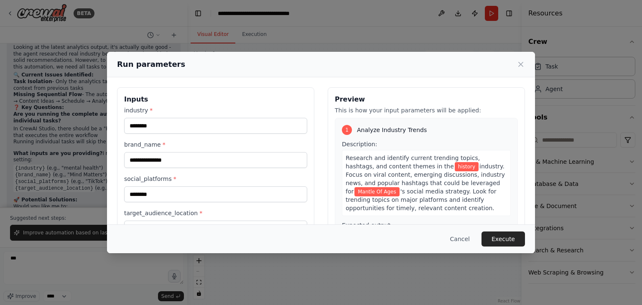
scroll to position [71, 0]
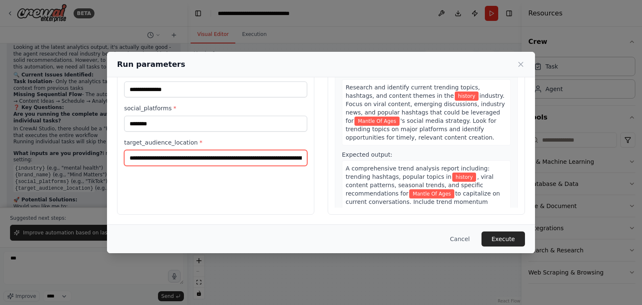
click at [237, 158] on input "**********" at bounding box center [215, 158] width 183 height 16
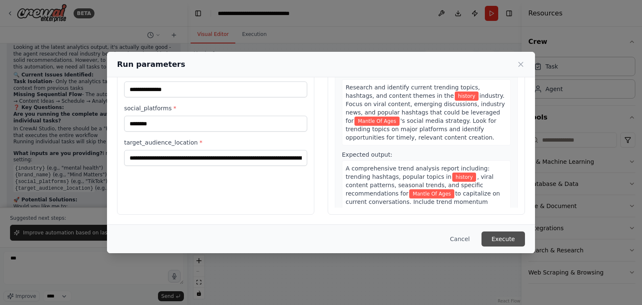
click at [498, 236] on button "Execute" at bounding box center [503, 239] width 43 height 15
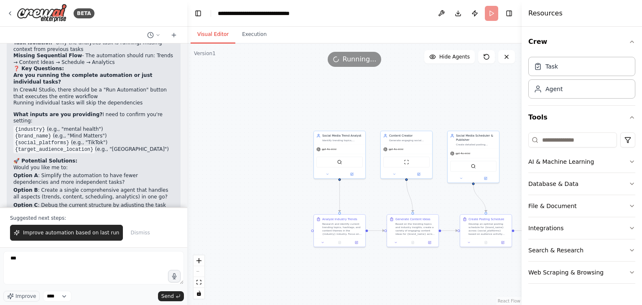
scroll to position [1746, 0]
click at [395, 23] on header "**********" at bounding box center [354, 13] width 335 height 27
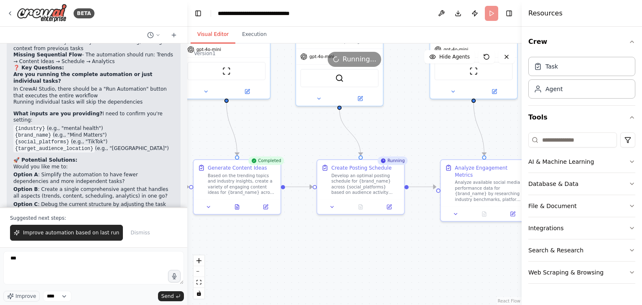
click at [540, 16] on h4 "Resources" at bounding box center [546, 13] width 34 height 10
click at [509, 16] on button "Toggle Right Sidebar" at bounding box center [510, 14] width 12 height 12
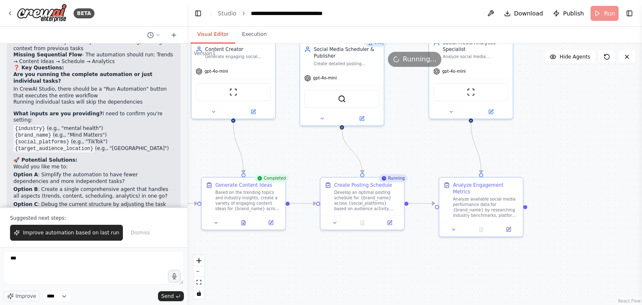
drag, startPoint x: 536, startPoint y: 100, endPoint x: 531, endPoint y: 119, distance: 19.6
click at [531, 119] on div ".deletable-edge-delete-btn { width: 20px; height: 20px; border: 0px solid #ffff…" at bounding box center [414, 174] width 455 height 262
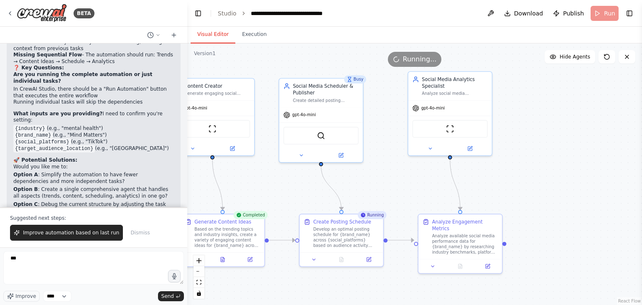
drag, startPoint x: 544, startPoint y: 84, endPoint x: 522, endPoint y: 120, distance: 42.7
click at [522, 120] on div ".deletable-edge-delete-btn { width: 20px; height: 20px; border: 0px solid #ffff…" at bounding box center [414, 174] width 455 height 262
click at [252, 32] on button "Execution" at bounding box center [254, 35] width 38 height 18
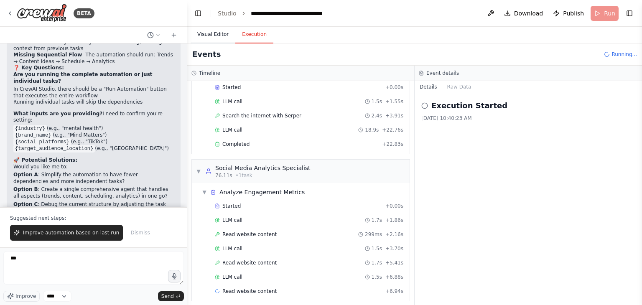
scroll to position [381, 0]
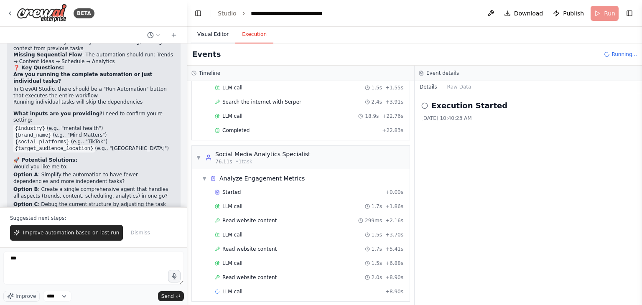
click at [213, 36] on button "Visual Editor" at bounding box center [213, 35] width 45 height 18
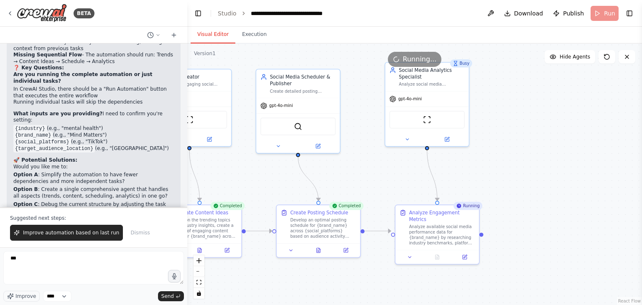
drag, startPoint x: 540, startPoint y: 143, endPoint x: 519, endPoint y: 134, distance: 23.5
click at [519, 134] on div ".deletable-edge-delete-btn { width: 20px; height: 20px; border: 0px solid #ffff…" at bounding box center [414, 174] width 455 height 262
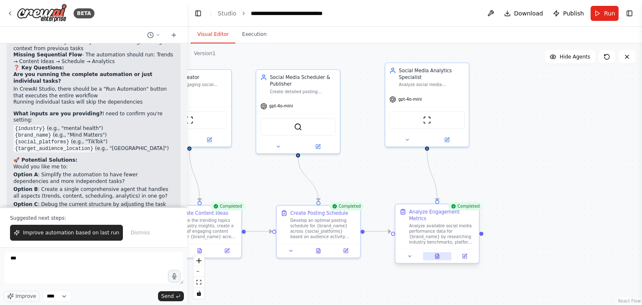
click at [440, 252] on button at bounding box center [437, 256] width 29 height 8
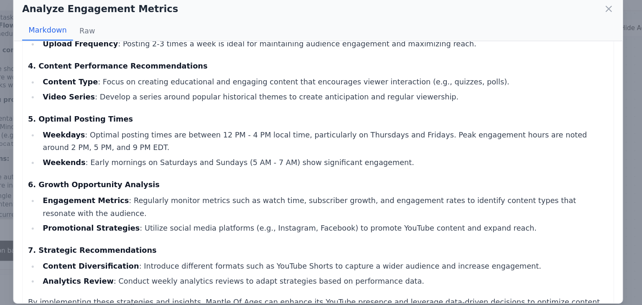
scroll to position [173, 0]
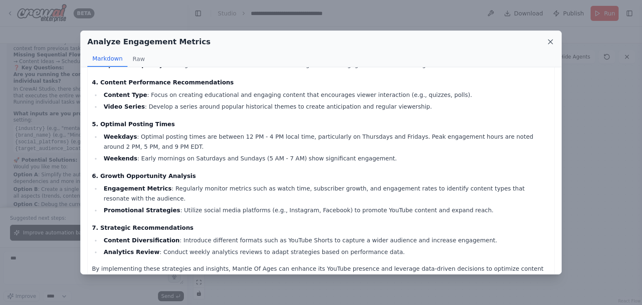
click at [552, 39] on icon at bounding box center [551, 42] width 8 height 8
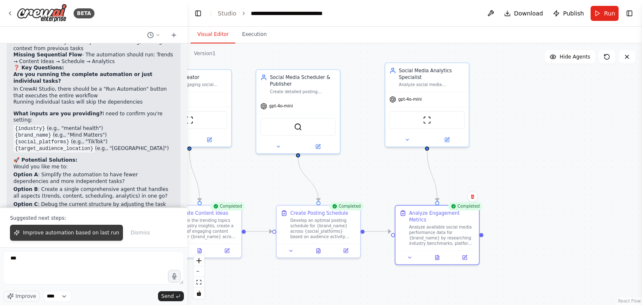
click at [89, 234] on span "Improve automation based on last run" at bounding box center [71, 233] width 96 height 7
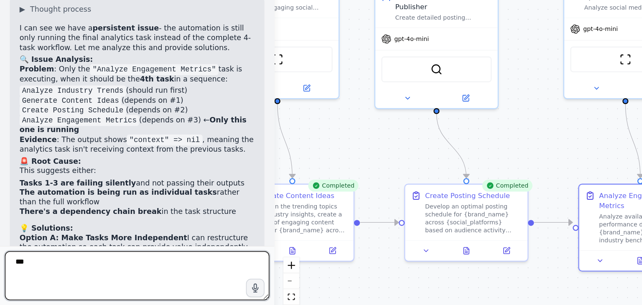
scroll to position [0, 0]
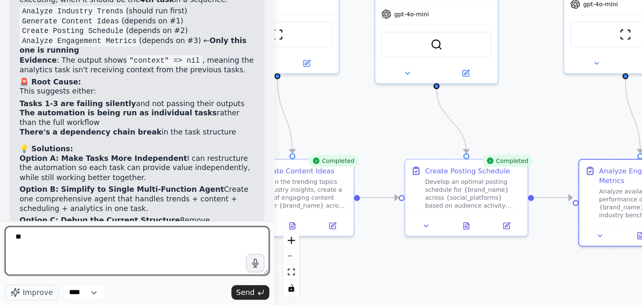
type textarea "*"
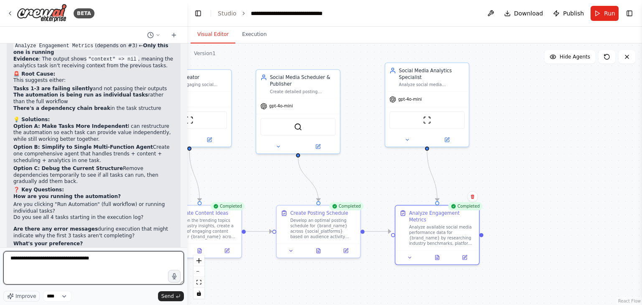
type textarea "**********"
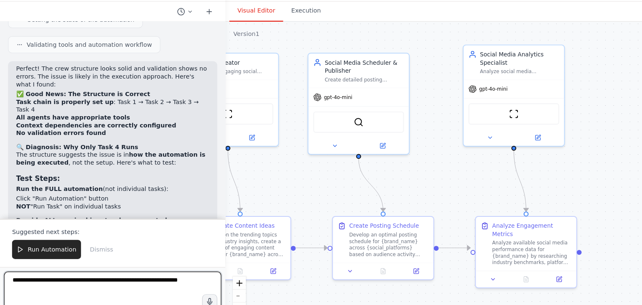
scroll to position [2462, 0]
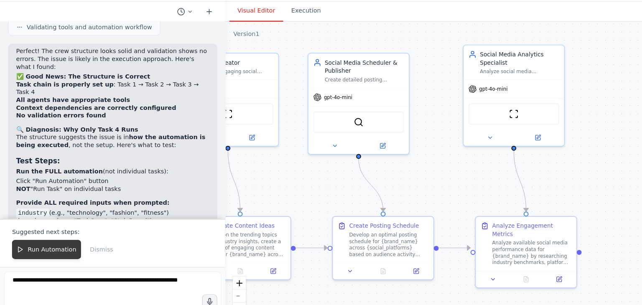
click at [49, 233] on span "Run Automation" at bounding box center [43, 233] width 41 height 7
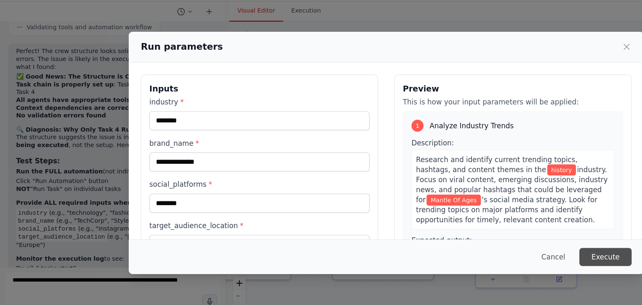
click at [503, 238] on button "Execute" at bounding box center [503, 239] width 43 height 15
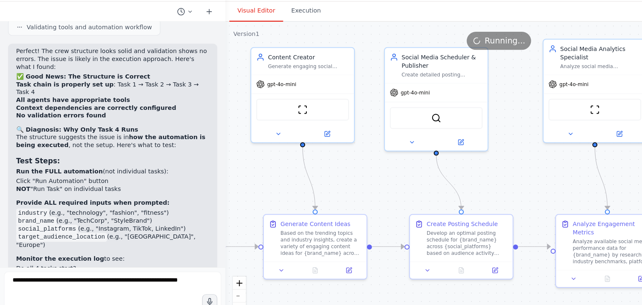
drag, startPoint x: 258, startPoint y: 177, endPoint x: 327, endPoint y: 172, distance: 69.2
click at [327, 172] on div ".deletable-edge-delete-btn { width: 20px; height: 20px; border: 0px solid #ffff…" at bounding box center [414, 174] width 455 height 262
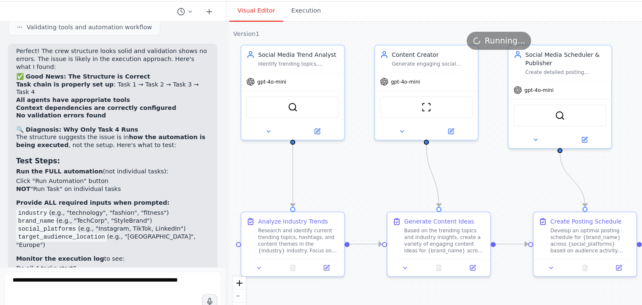
drag, startPoint x: 228, startPoint y: 171, endPoint x: 337, endPoint y: 171, distance: 108.7
click at [337, 171] on div ".deletable-edge-delete-btn { width: 20px; height: 20px; border: 0px solid #ffff…" at bounding box center [414, 174] width 455 height 262
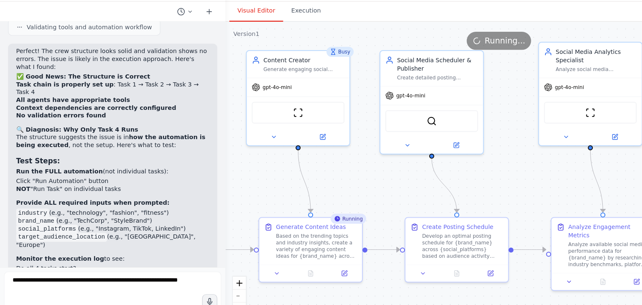
drag, startPoint x: 346, startPoint y: 147, endPoint x: 229, endPoint y: 153, distance: 116.8
click at [229, 153] on div ".deletable-edge-delete-btn { width: 20px; height: 20px; border: 0px solid #ffff…" at bounding box center [414, 174] width 455 height 262
click at [242, 40] on button "Execution" at bounding box center [254, 35] width 38 height 18
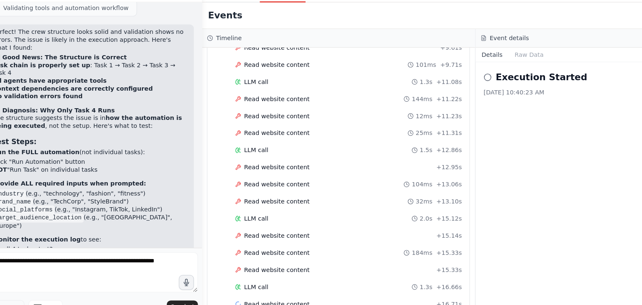
scroll to position [596, 0]
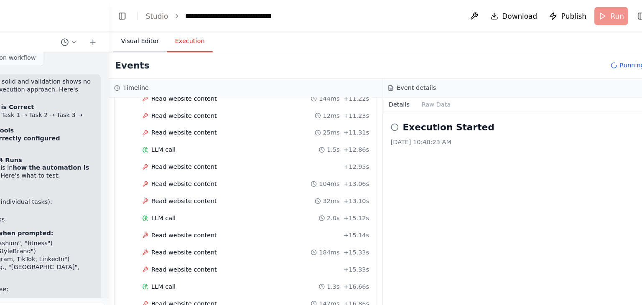
click at [217, 31] on button "Visual Editor" at bounding box center [213, 35] width 45 height 18
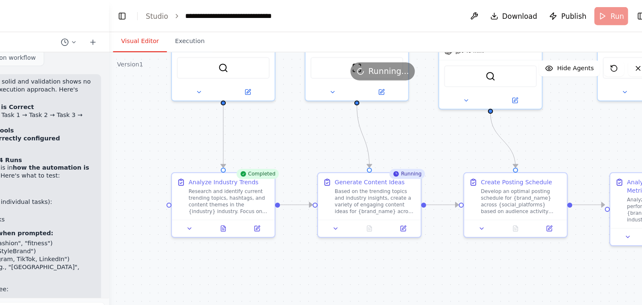
drag, startPoint x: 230, startPoint y: 173, endPoint x: 376, endPoint y: 110, distance: 158.9
click at [376, 110] on div ".deletable-edge-delete-btn { width: 20px; height: 20px; border: 0px solid #ffff…" at bounding box center [414, 174] width 455 height 262
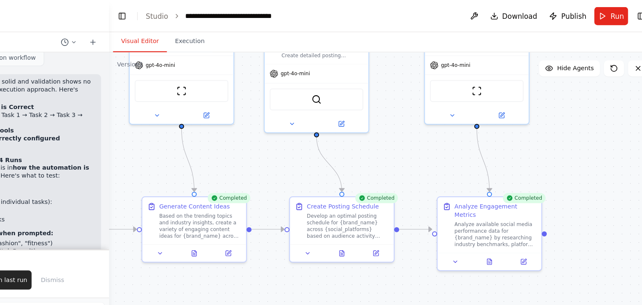
drag, startPoint x: 422, startPoint y: 127, endPoint x: 274, endPoint y: 147, distance: 149.0
click at [274, 147] on div ".deletable-edge-delete-btn { width: 20px; height: 20px; border: 0px solid #ffff…" at bounding box center [414, 174] width 455 height 262
click at [501, 214] on icon at bounding box center [503, 216] width 5 height 5
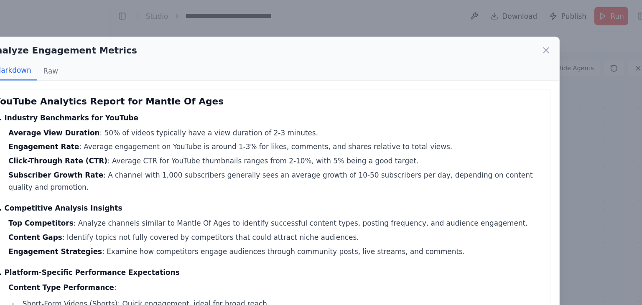
click at [446, 204] on li "Engagement Strategies : Examine how competitors engage audiences through commun…" at bounding box center [325, 209] width 449 height 10
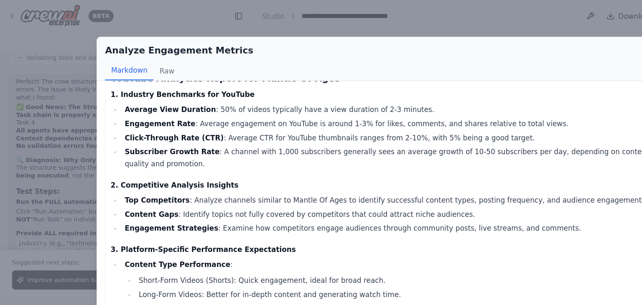
scroll to position [22, 0]
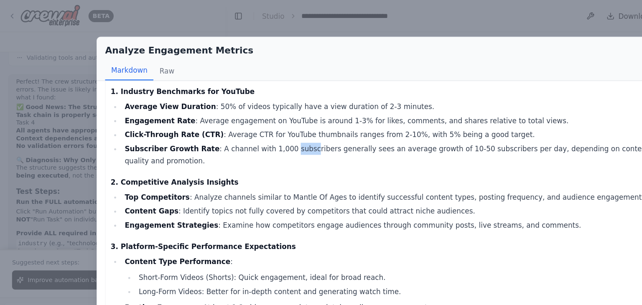
drag, startPoint x: 244, startPoint y: 119, endPoint x: 229, endPoint y: 121, distance: 14.8
click at [229, 121] on li "Subscriber Growth Rate : A channel with 1,000 subscribers generally sees an ave…" at bounding box center [325, 129] width 449 height 20
click at [227, 119] on li "Subscriber Growth Rate : A channel with 1,000 subscribers generally sees an ave…" at bounding box center [325, 129] width 449 height 20
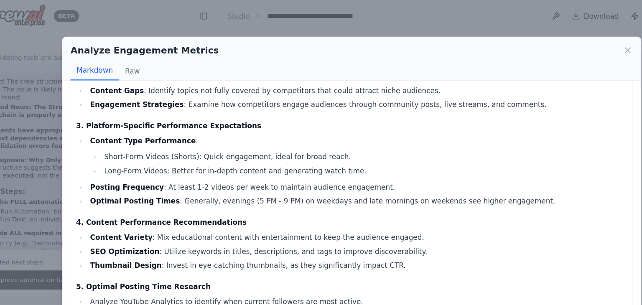
scroll to position [124, 0]
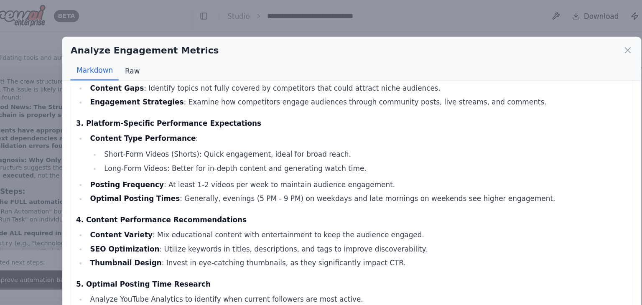
click at [128, 54] on button "Raw" at bounding box center [139, 59] width 22 height 16
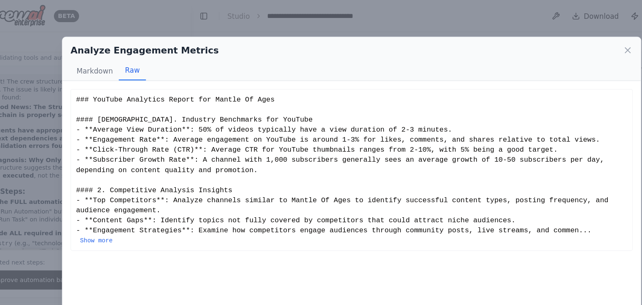
scroll to position [0, 0]
click at [113, 61] on button "Markdown" at bounding box center [107, 59] width 40 height 16
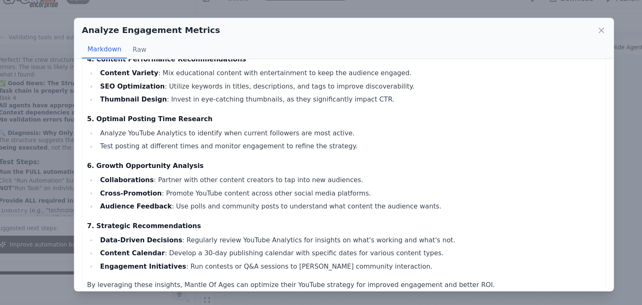
click at [251, 99] on div "YouTube Analytics Report for Mantle Of Ages [DEMOGRAPHIC_DATA]. Industry Benchm…" at bounding box center [321, 56] width 458 height 435
click at [547, 44] on icon at bounding box center [551, 42] width 8 height 8
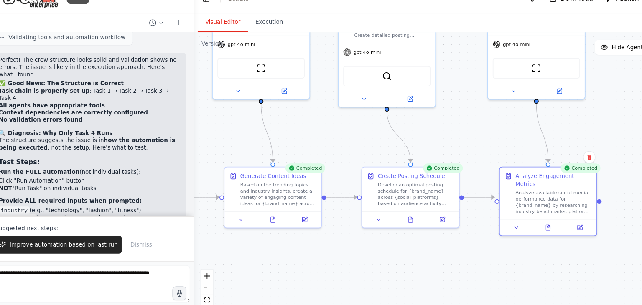
click at [244, 145] on div ".deletable-edge-delete-btn { width: 20px; height: 20px; border: 0px solid #ffff…" at bounding box center [414, 174] width 455 height 262
click at [164, 217] on p "Suggested next steps:" at bounding box center [93, 218] width 167 height 7
click at [87, 235] on span "Improve automation based on last run" at bounding box center [71, 233] width 96 height 7
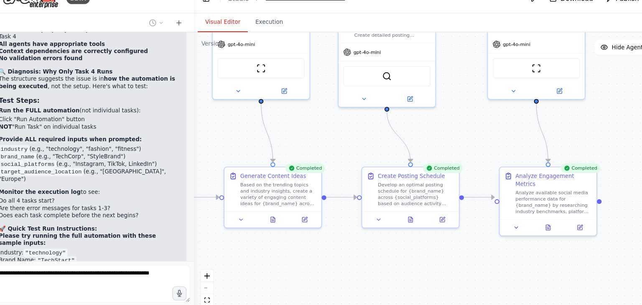
drag, startPoint x: 56, startPoint y: 184, endPoint x: 103, endPoint y: 186, distance: 47.7
click at [103, 290] on strong "Did you see task outputs for trends, content ideas, and scheduling?" at bounding box center [91, 296] width 157 height 13
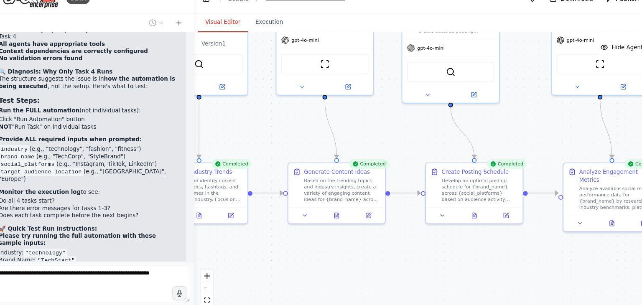
drag, startPoint x: 197, startPoint y: 148, endPoint x: 253, endPoint y: 144, distance: 56.6
click at [253, 144] on div ".deletable-edge-delete-btn { width: 20px; height: 20px; border: 0px solid #ffff…" at bounding box center [414, 174] width 455 height 262
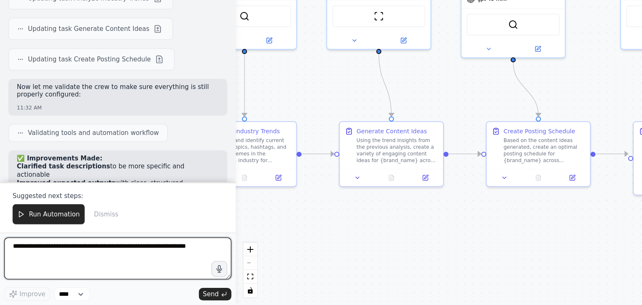
scroll to position [2941, 0]
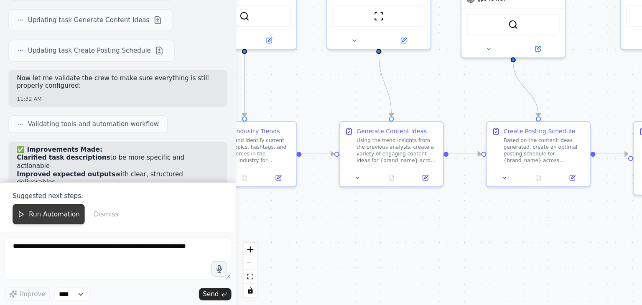
click at [43, 227] on button "Run Automation" at bounding box center [38, 233] width 57 height 16
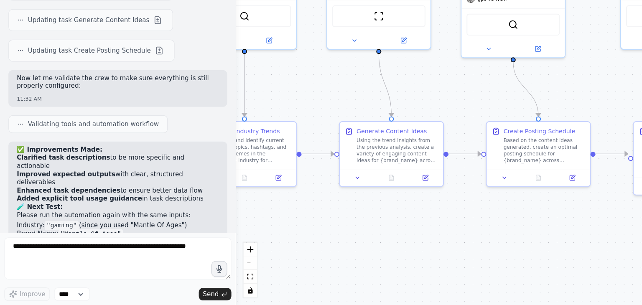
scroll to position [2901, 0]
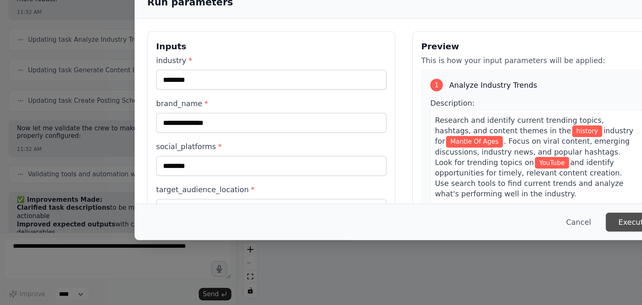
click at [496, 240] on button "Execute" at bounding box center [503, 239] width 43 height 15
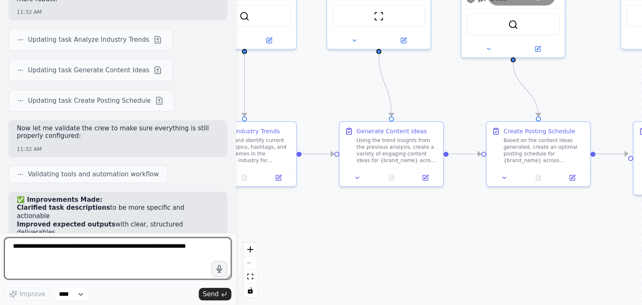
click at [121, 258] on textarea at bounding box center [93, 267] width 181 height 33
type textarea "**********"
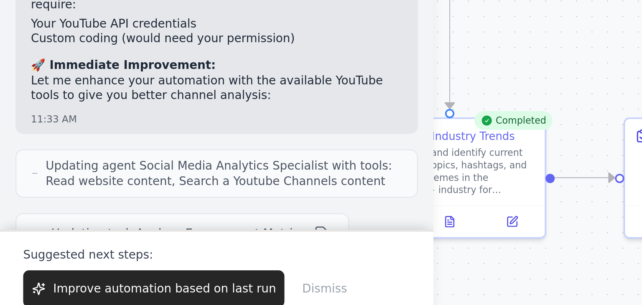
scroll to position [3568, 0]
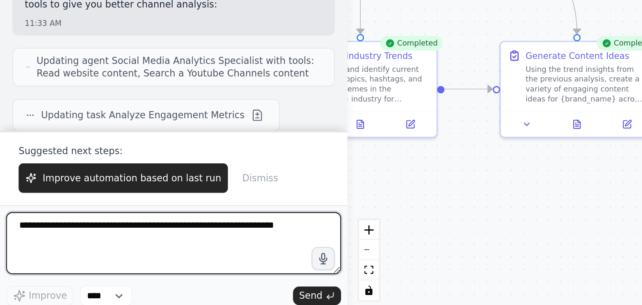
click at [61, 265] on textarea at bounding box center [93, 267] width 181 height 33
type textarea "**********"
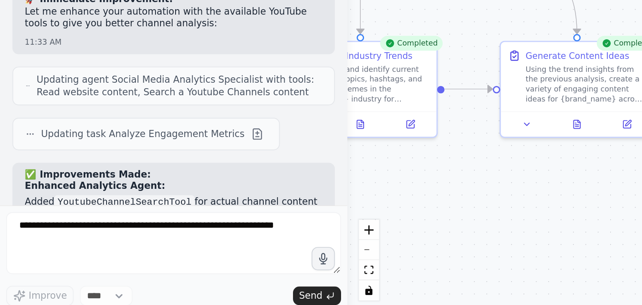
scroll to position [3580, 0]
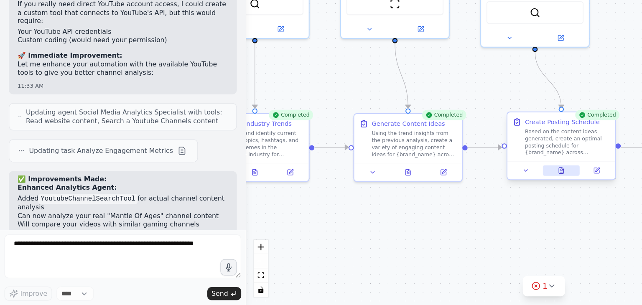
click at [434, 200] on button at bounding box center [428, 203] width 28 height 8
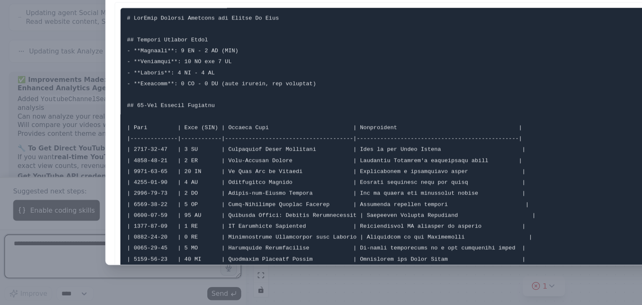
scroll to position [0, 0]
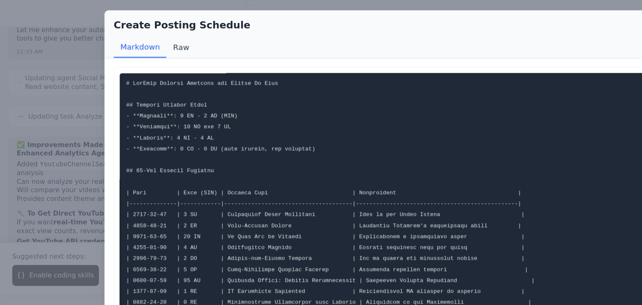
click at [136, 61] on button "Raw" at bounding box center [139, 59] width 22 height 16
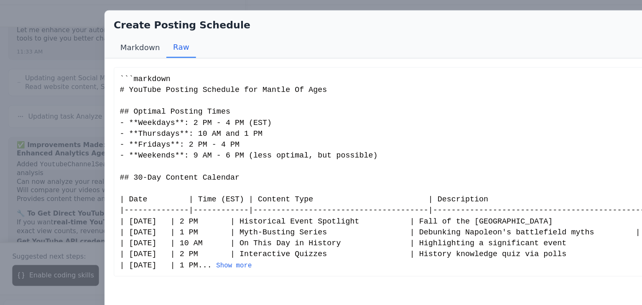
click at [111, 58] on button "Markdown" at bounding box center [107, 59] width 40 height 16
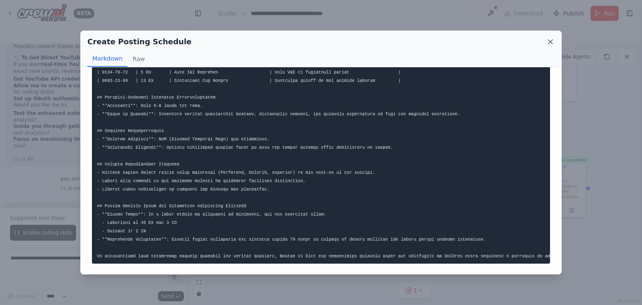
click at [554, 41] on icon at bounding box center [551, 42] width 8 height 8
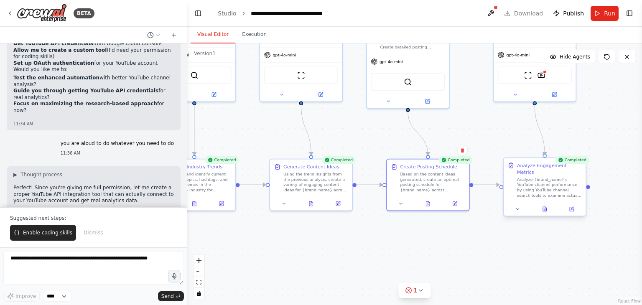
scroll to position [3826, 0]
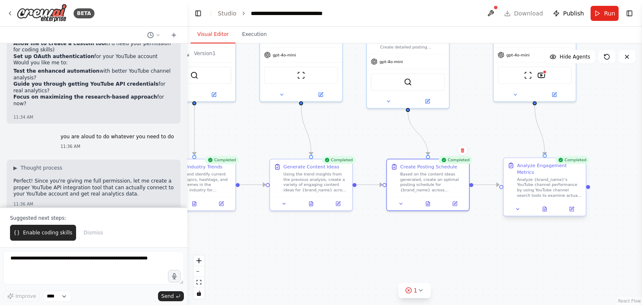
click at [545, 208] on div at bounding box center [545, 209] width 82 height 14
click at [544, 210] on icon at bounding box center [545, 210] width 2 height 0
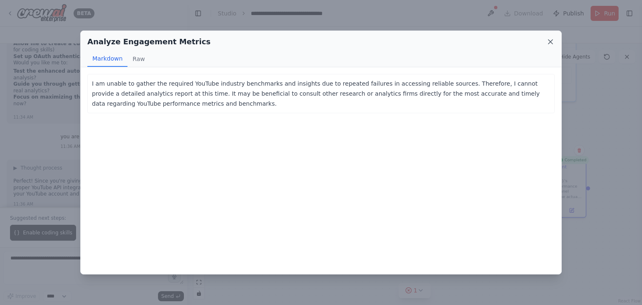
click at [553, 43] on icon at bounding box center [551, 42] width 8 height 8
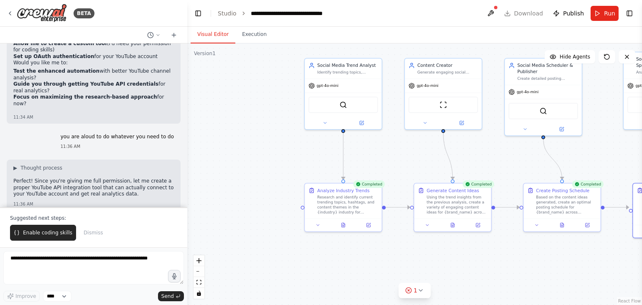
drag, startPoint x: 337, startPoint y: 128, endPoint x: 480, endPoint y: 140, distance: 143.6
click at [480, 140] on div ".deletable-edge-delete-btn { width: 20px; height: 20px; border: 0px solid #ffff…" at bounding box center [414, 174] width 455 height 262
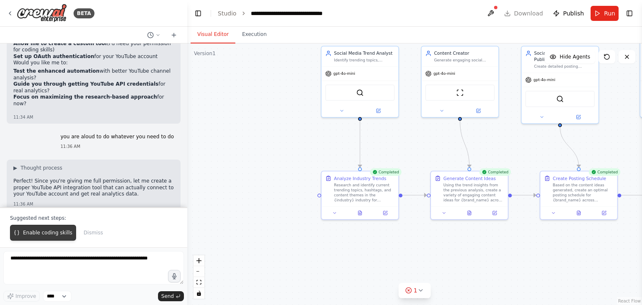
click at [61, 230] on span "Enable coding skills" at bounding box center [47, 233] width 49 height 7
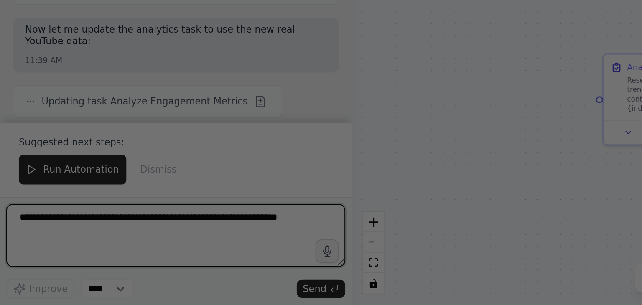
scroll to position [4689, 0]
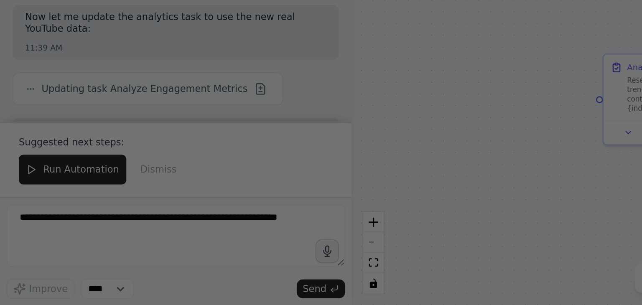
click at [168, 217] on div at bounding box center [321, 152] width 642 height 305
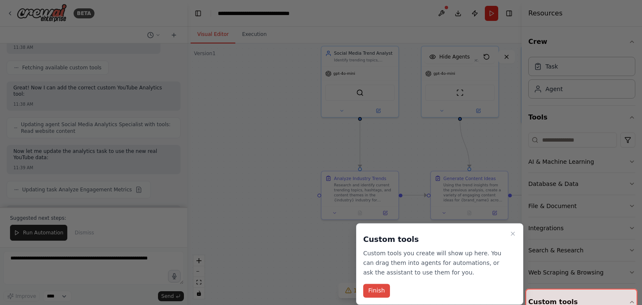
click at [382, 291] on button "Finish" at bounding box center [376, 291] width 27 height 14
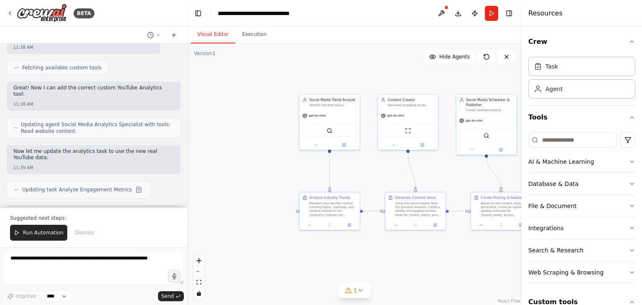
drag, startPoint x: 269, startPoint y: 184, endPoint x: 253, endPoint y: 191, distance: 17.9
click at [253, 191] on div ".deletable-edge-delete-btn { width: 20px; height: 20px; border: 0px solid #ffff…" at bounding box center [354, 174] width 335 height 262
click at [45, 229] on button "Run Automation" at bounding box center [38, 233] width 57 height 16
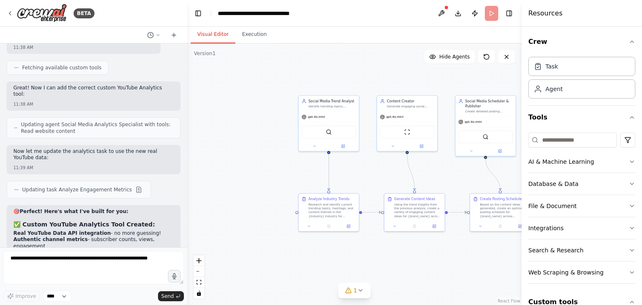
scroll to position [4649, 0]
